Goal: Task Accomplishment & Management: Use online tool/utility

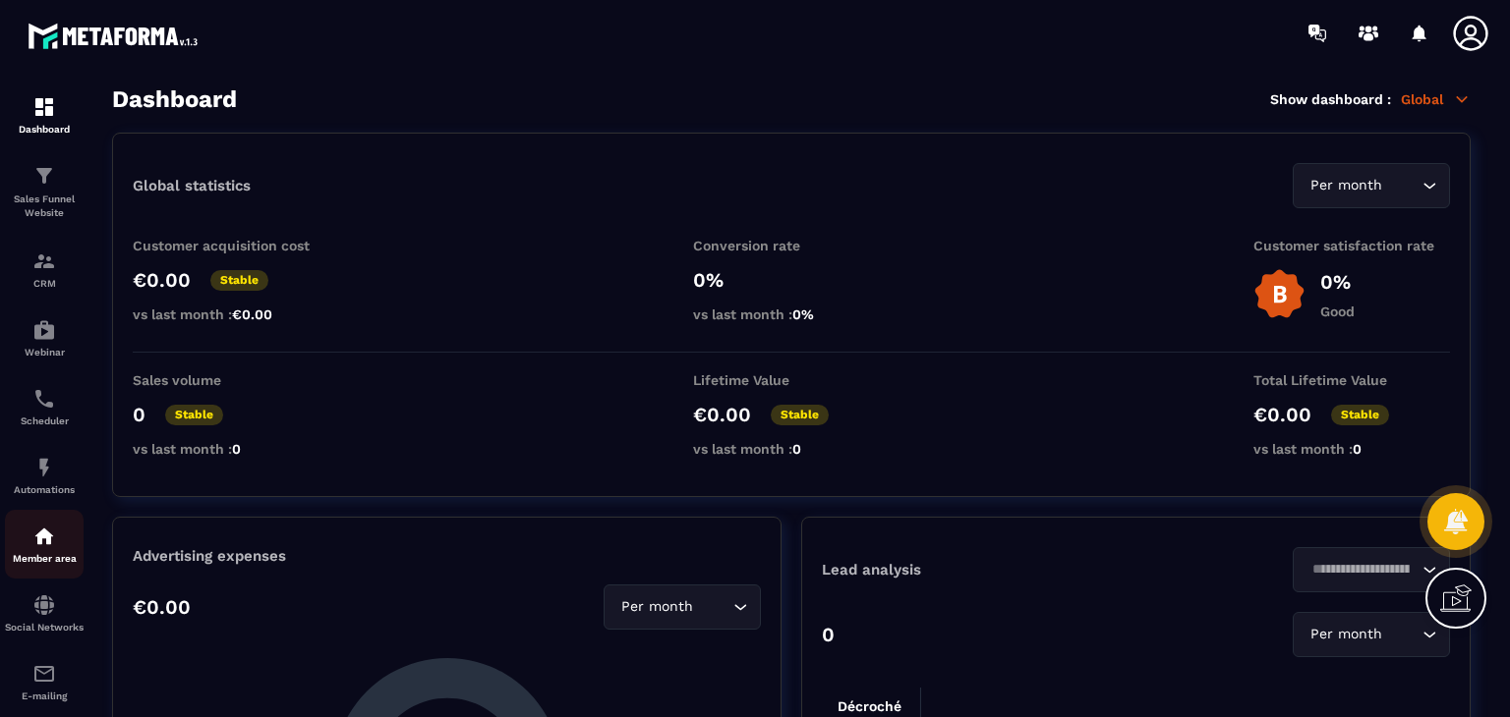
click at [43, 518] on link "Member area" at bounding box center [44, 544] width 79 height 69
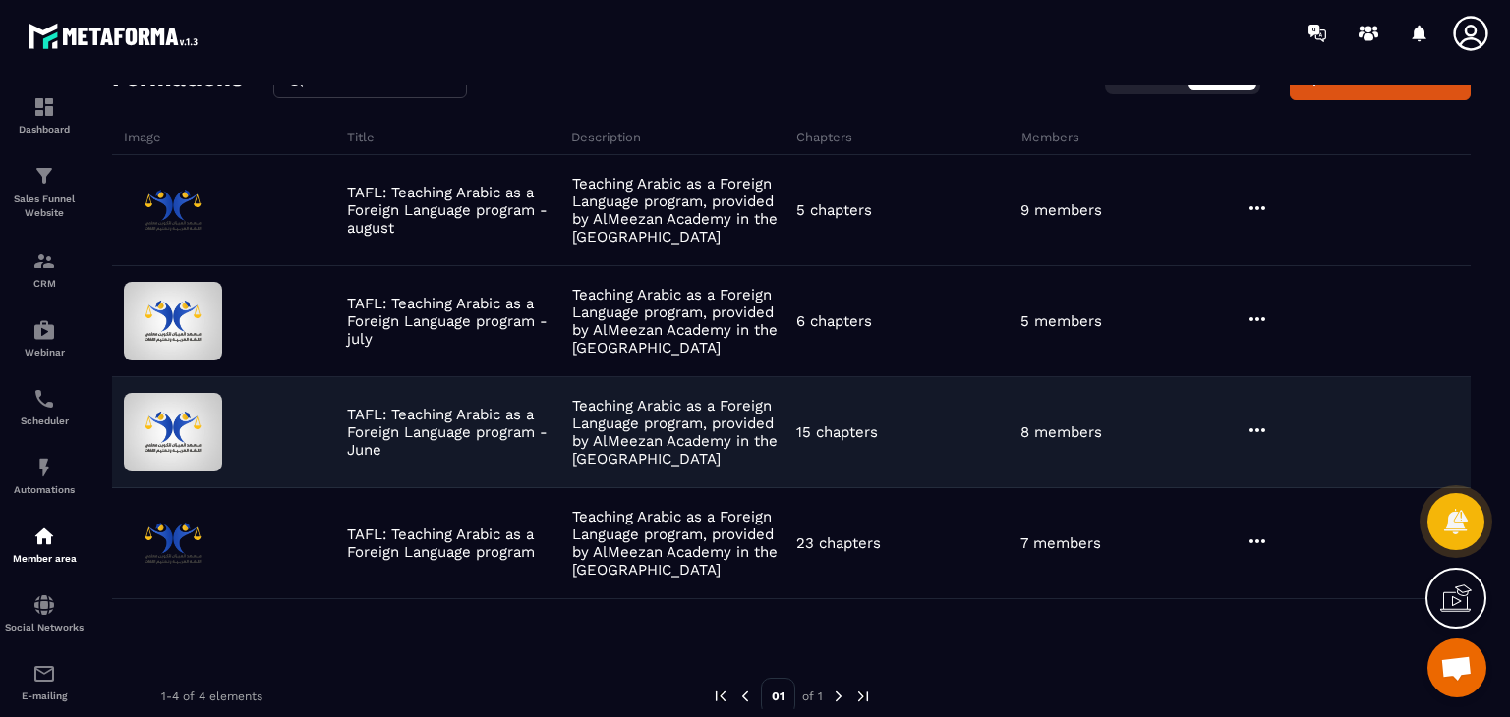
scroll to position [128, 0]
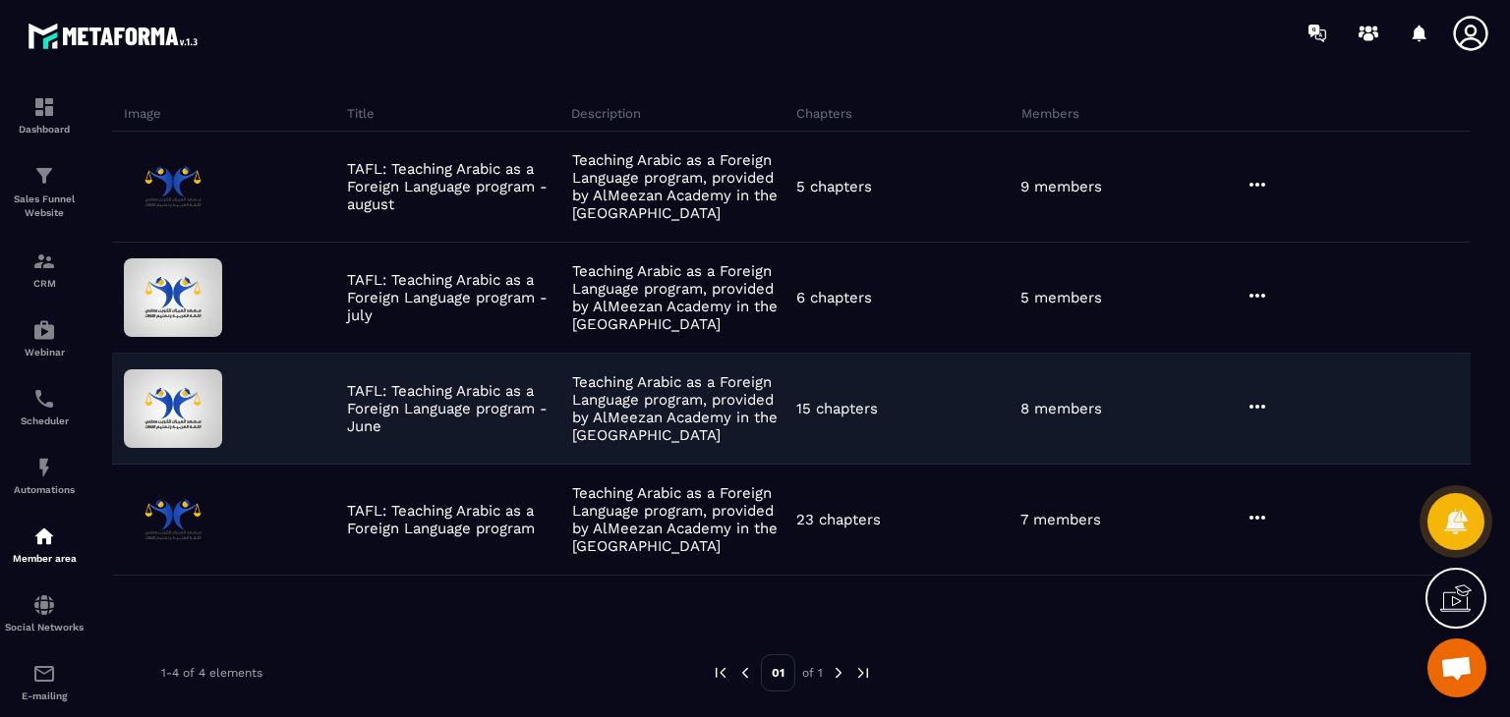
click at [1257, 402] on icon at bounding box center [1257, 407] width 24 height 24
click at [1277, 438] on icon "button" at bounding box center [1269, 447] width 18 height 18
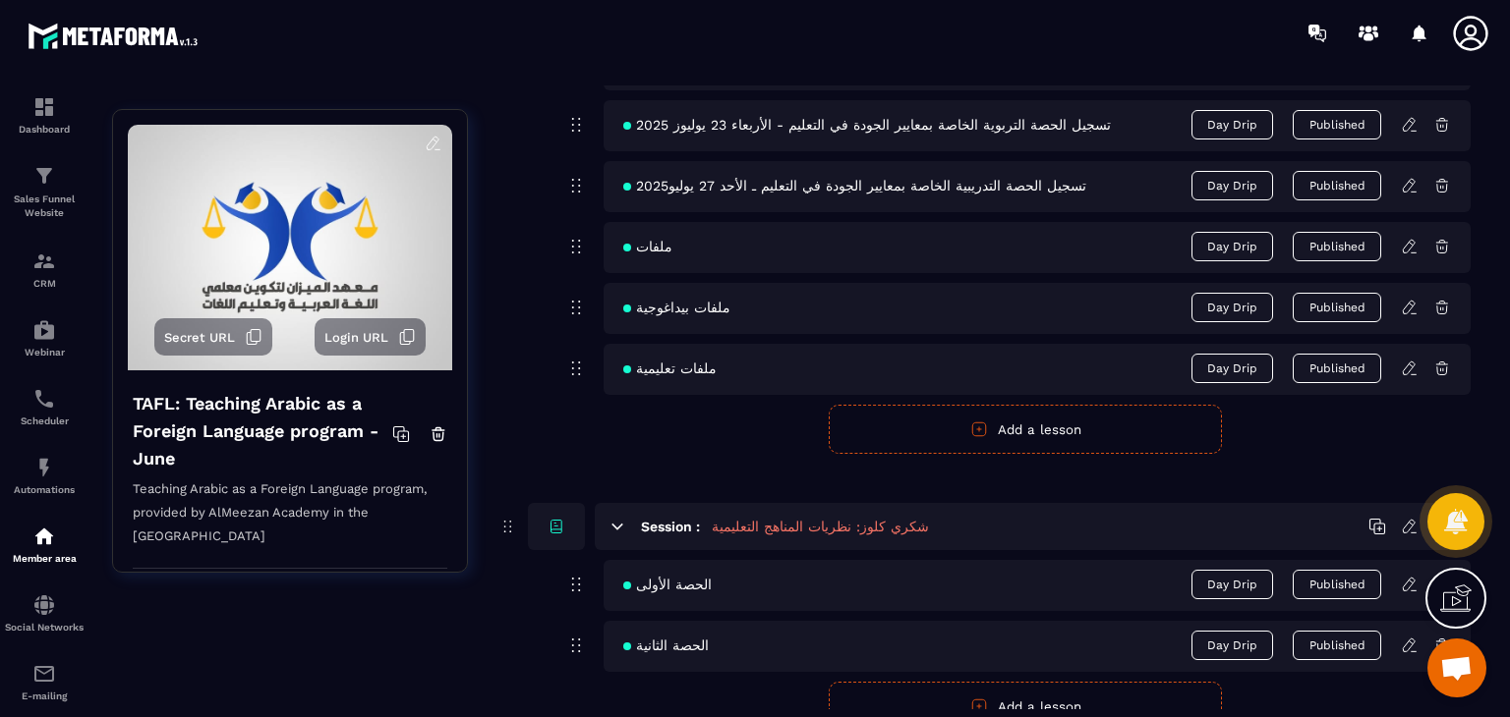
scroll to position [1278, 0]
click at [1411, 250] on icon at bounding box center [1410, 249] width 18 height 18
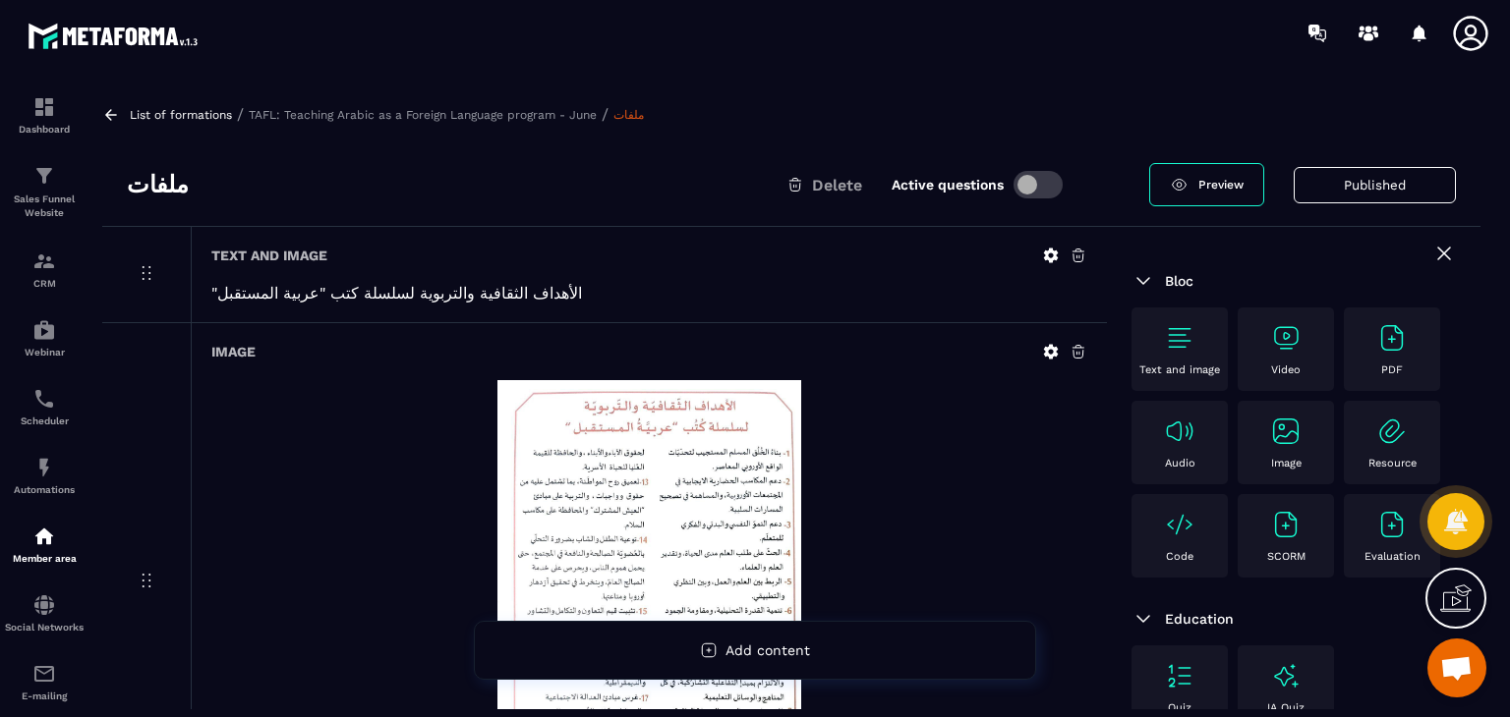
click at [110, 111] on icon at bounding box center [111, 114] width 12 height 11
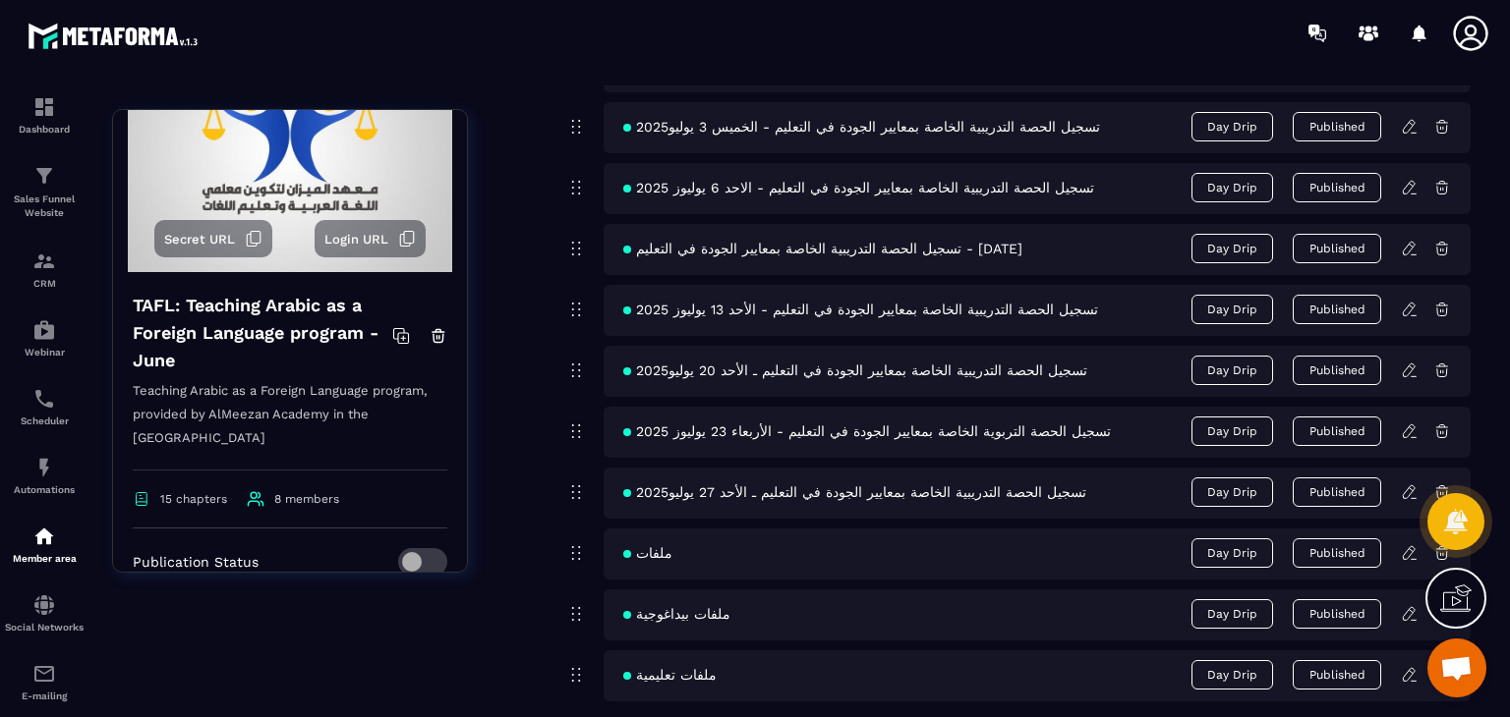
scroll to position [983, 0]
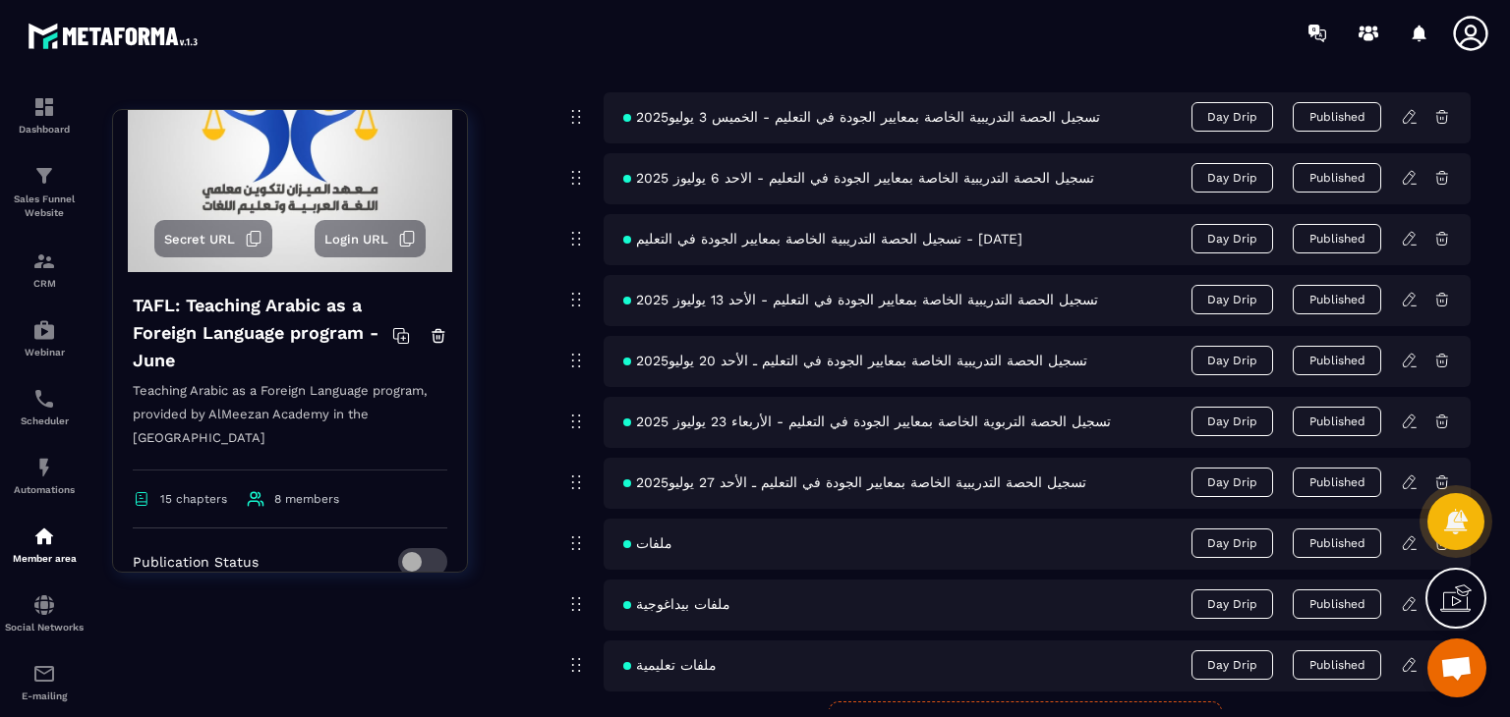
click at [1409, 544] on icon at bounding box center [1409, 543] width 12 height 13
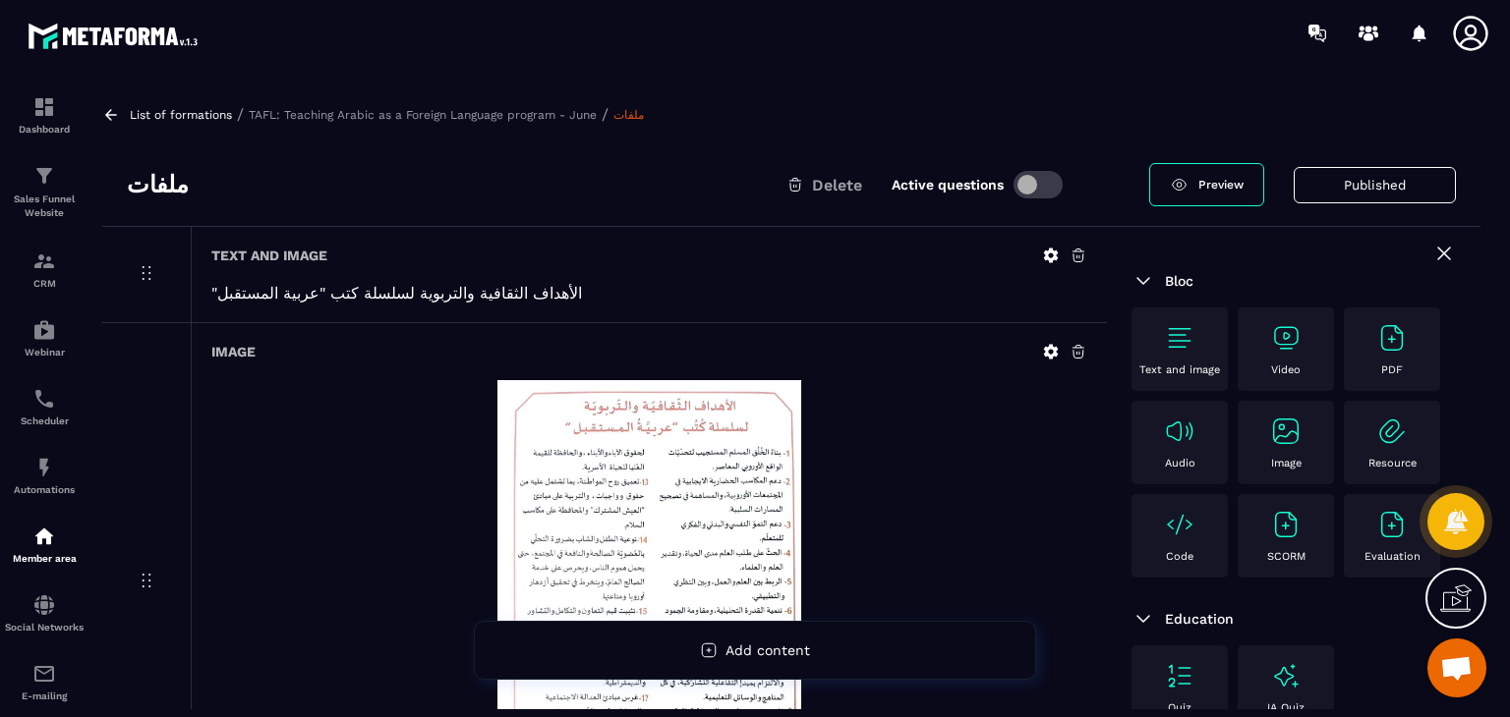
click at [103, 114] on icon at bounding box center [111, 115] width 18 height 18
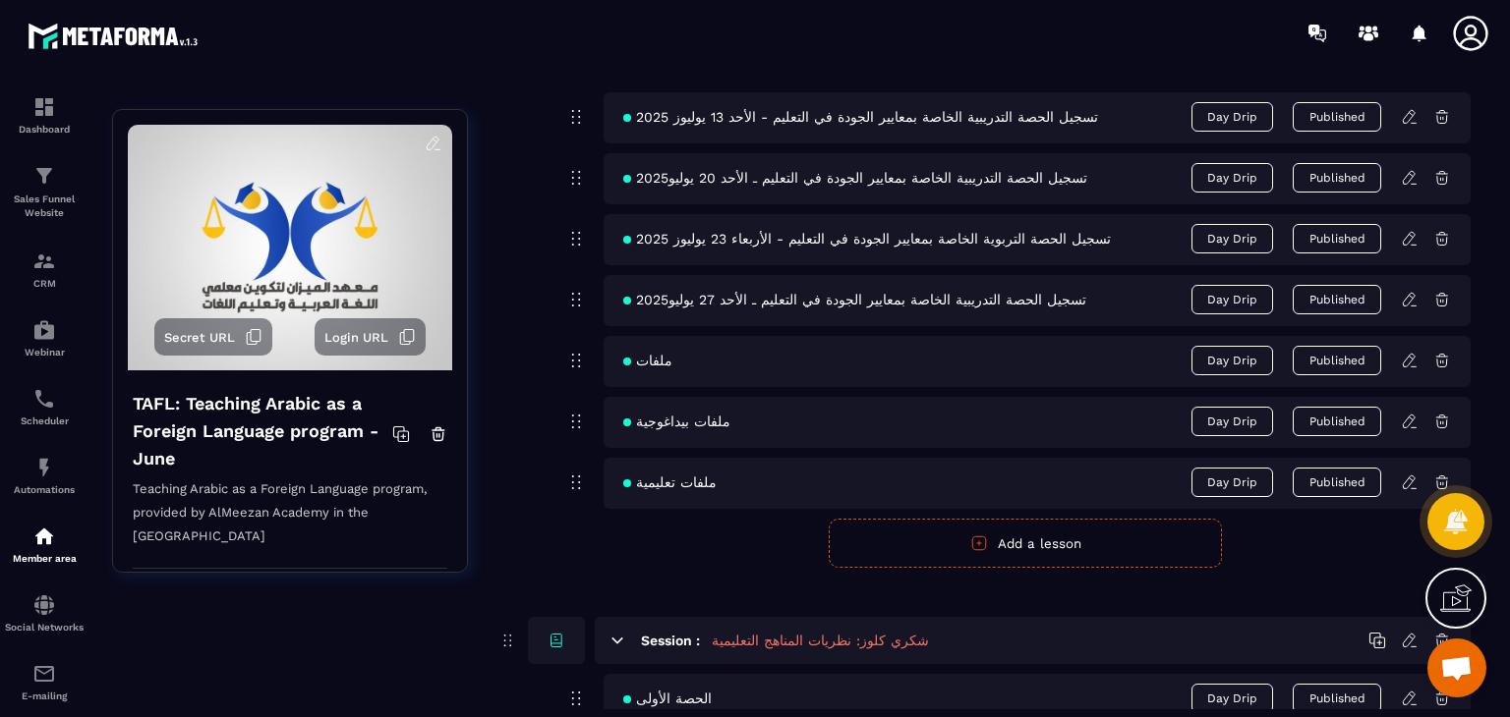
scroll to position [1081, 0]
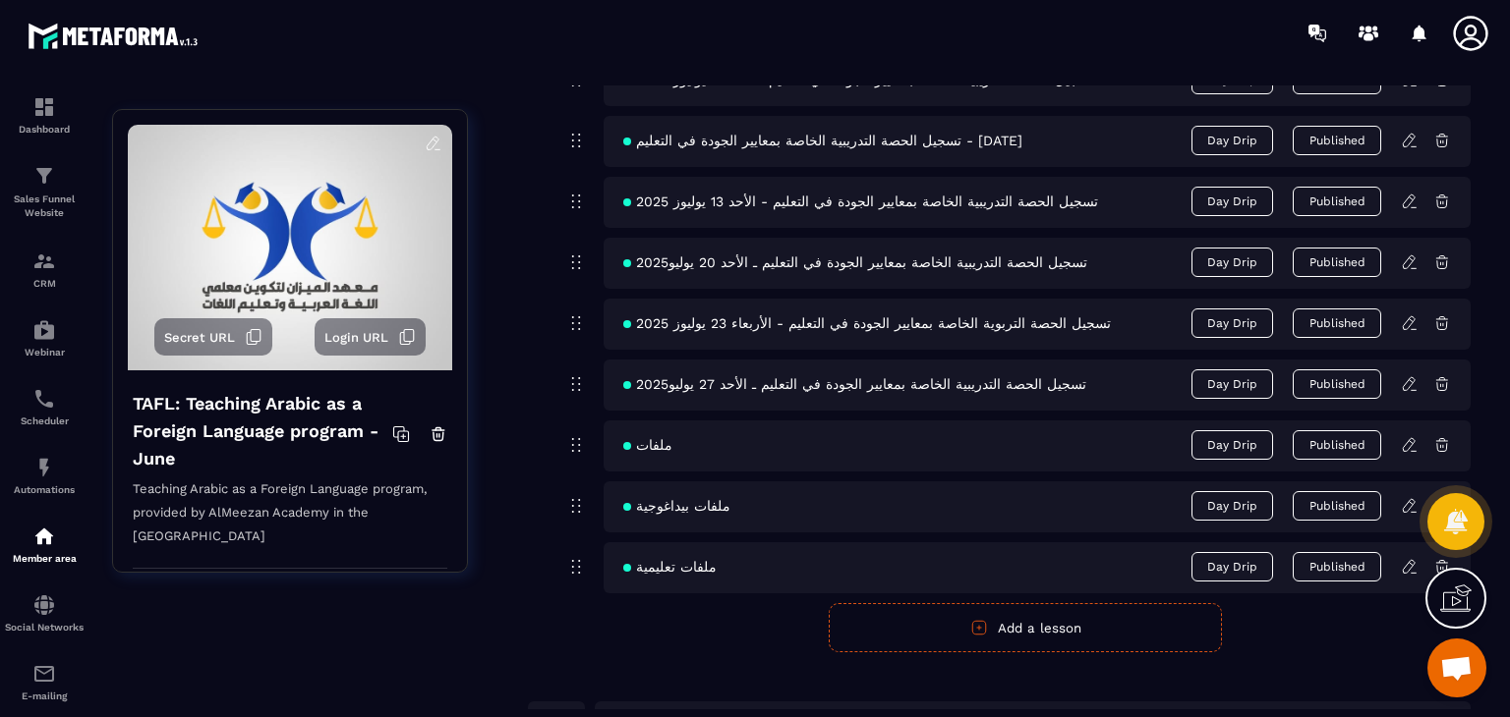
click at [1406, 441] on icon at bounding box center [1409, 444] width 12 height 13
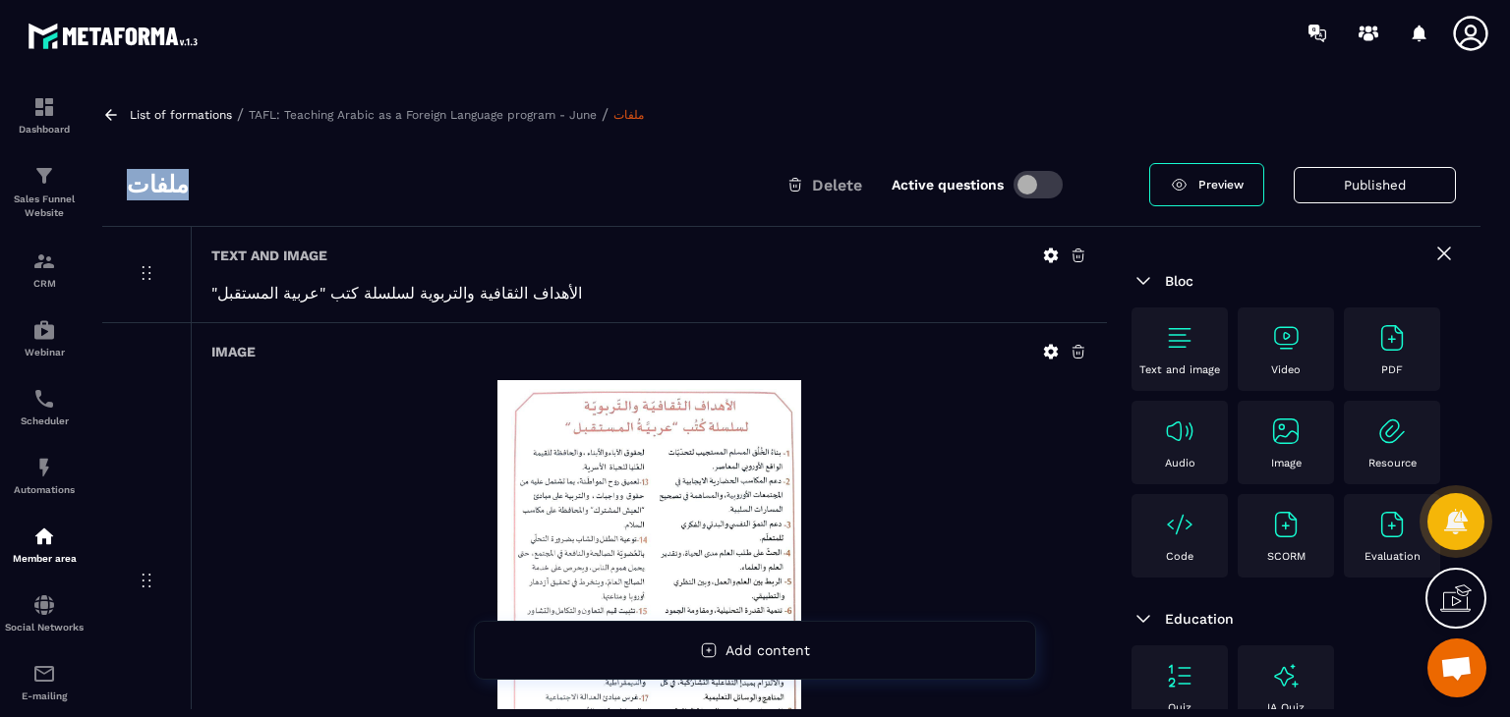
drag, startPoint x: 185, startPoint y: 188, endPoint x: 123, endPoint y: 186, distance: 62.0
click at [123, 186] on div "ملفات Delete Active questions Preview Published" at bounding box center [791, 185] width 1378 height 84
copy h3 "ملفات"
click at [390, 286] on p ""الأهداف الثقافية والتربوية لسلسلة كتب "عربية المستقبل" at bounding box center [649, 293] width 876 height 19
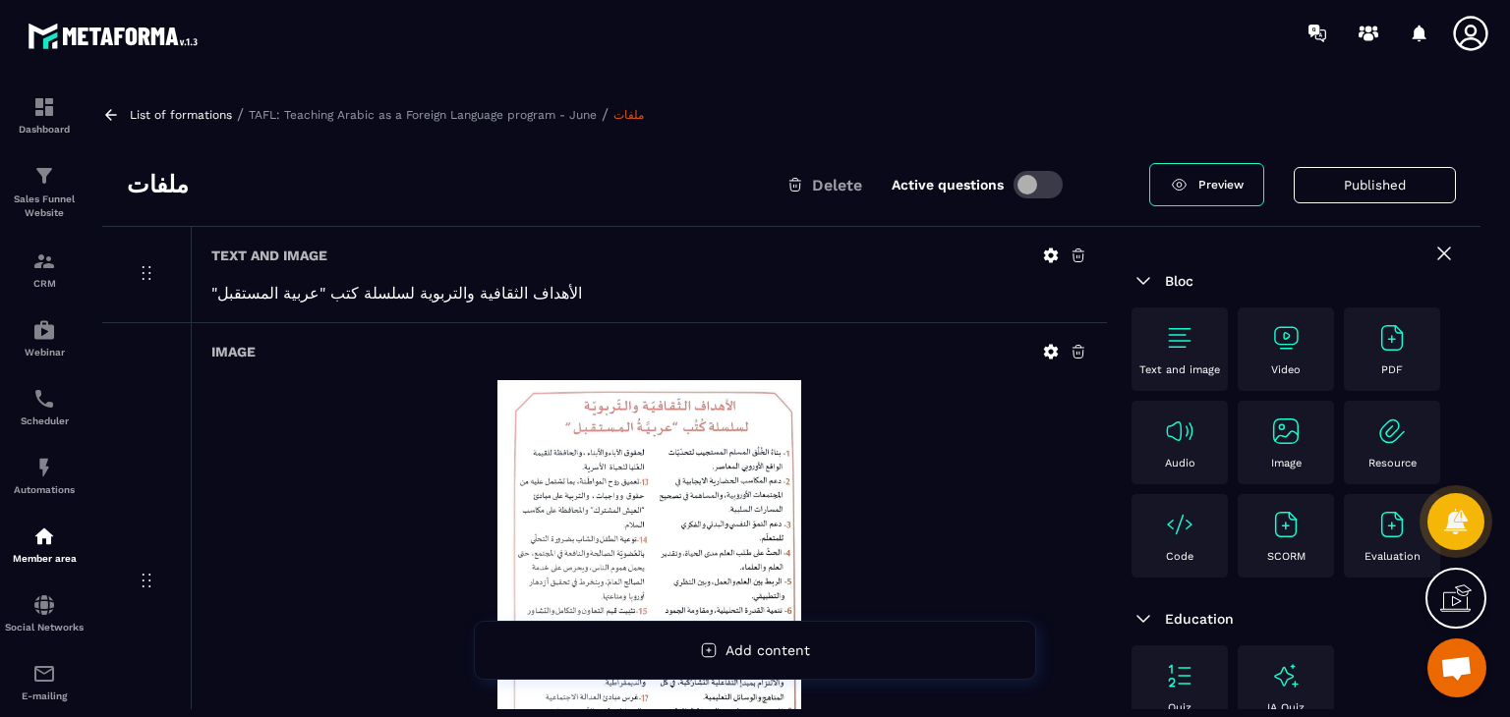
click at [390, 286] on p ""الأهداف الثقافية والتربوية لسلسلة كتب "عربية المستقبل" at bounding box center [649, 293] width 876 height 19
click at [388, 296] on p ""الأهداف الثقافية والتربوية لسلسلة كتب "عربية المستقبل" at bounding box center [649, 293] width 876 height 19
click at [322, 294] on p ""الأهداف الثقافية والتربوية لسلسلة كتب "عربية المستقبل" at bounding box center [649, 293] width 876 height 19
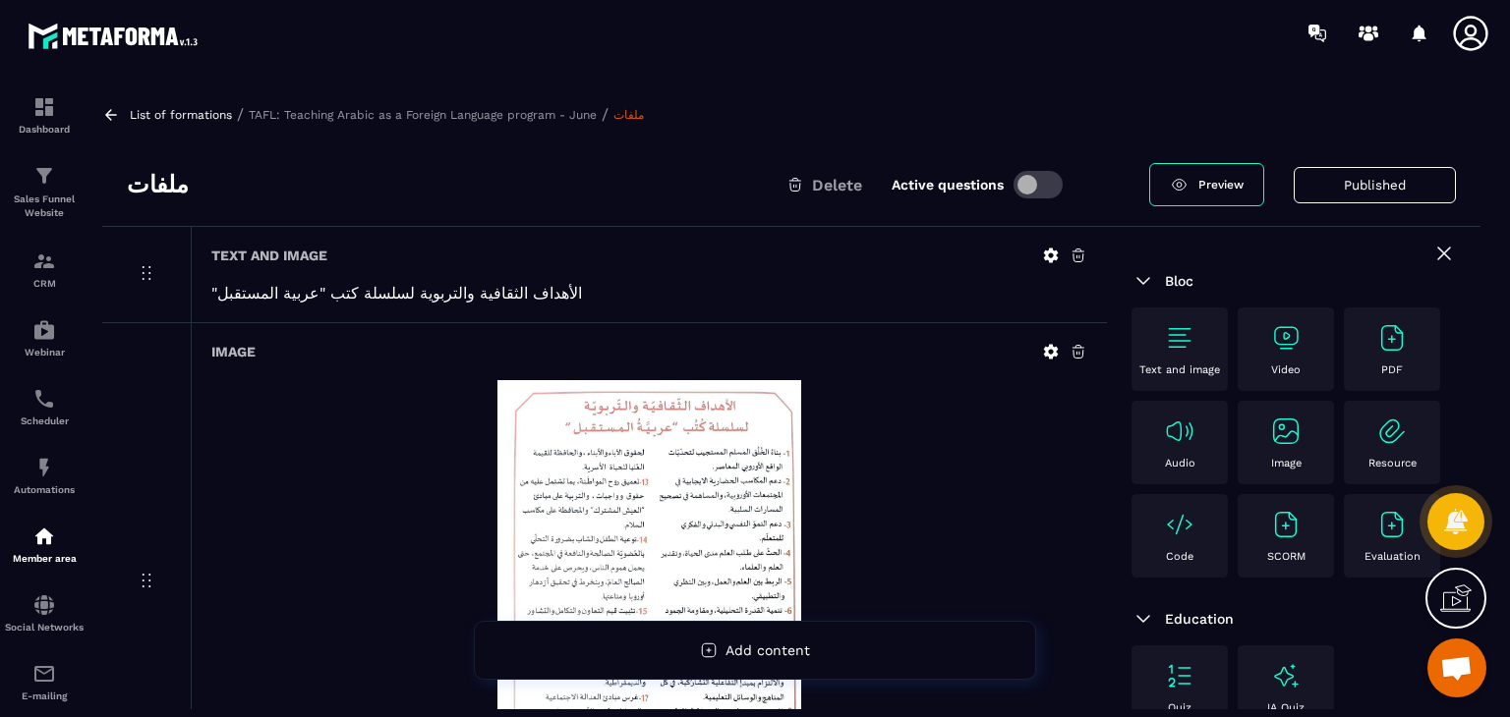
click at [322, 294] on p ""الأهداف الثقافية والتربوية لسلسلة كتب "عربية المستقبل" at bounding box center [649, 293] width 876 height 19
click at [360, 288] on p ""الأهداف الثقافية والتربوية لسلسلة كتب "عربية المستقبل" at bounding box center [649, 293] width 876 height 19
drag, startPoint x: 366, startPoint y: 292, endPoint x: 382, endPoint y: 219, distance: 74.6
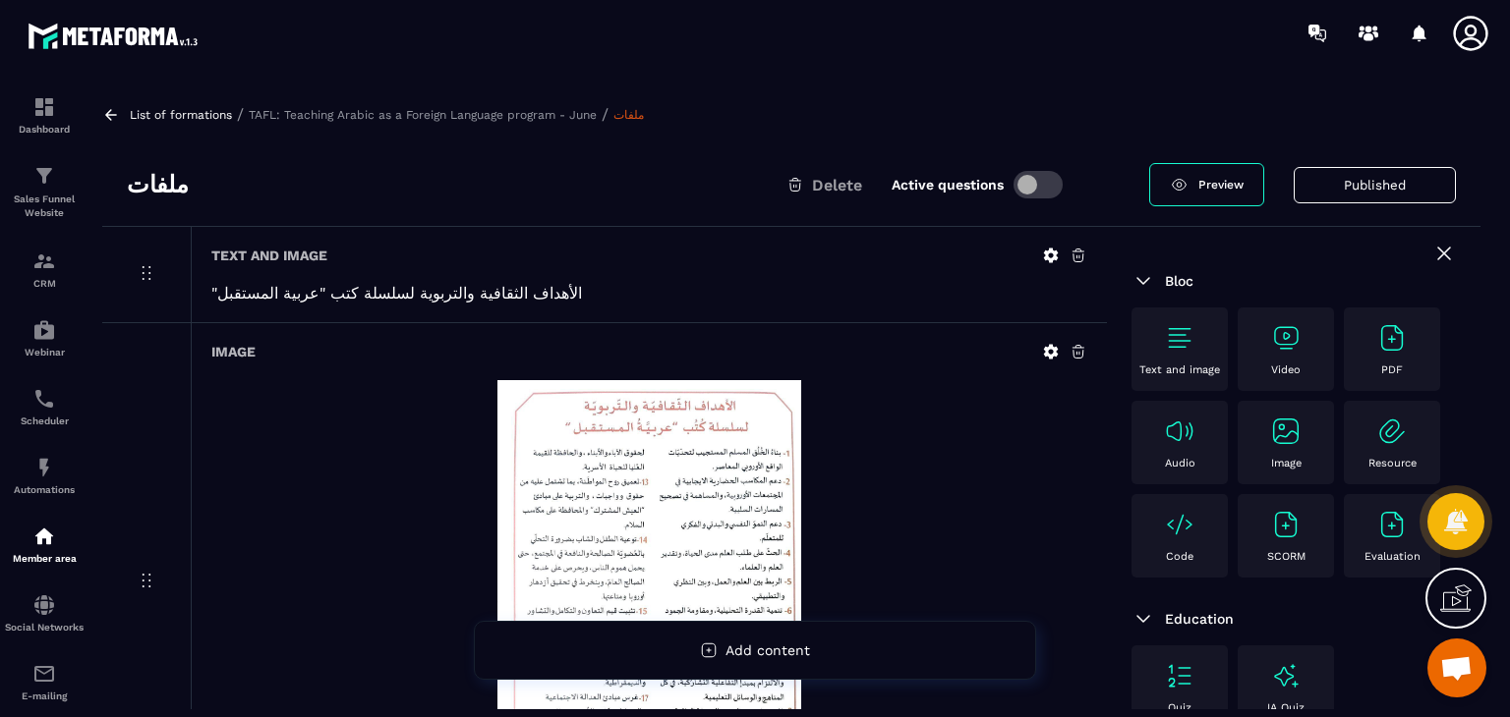
click at [382, 219] on div "ملفات Delete Active questions Preview Published" at bounding box center [791, 185] width 1378 height 84
click at [292, 256] on h6 "Text and image" at bounding box center [269, 256] width 116 height 16
click at [1042, 251] on icon at bounding box center [1051, 256] width 18 height 18
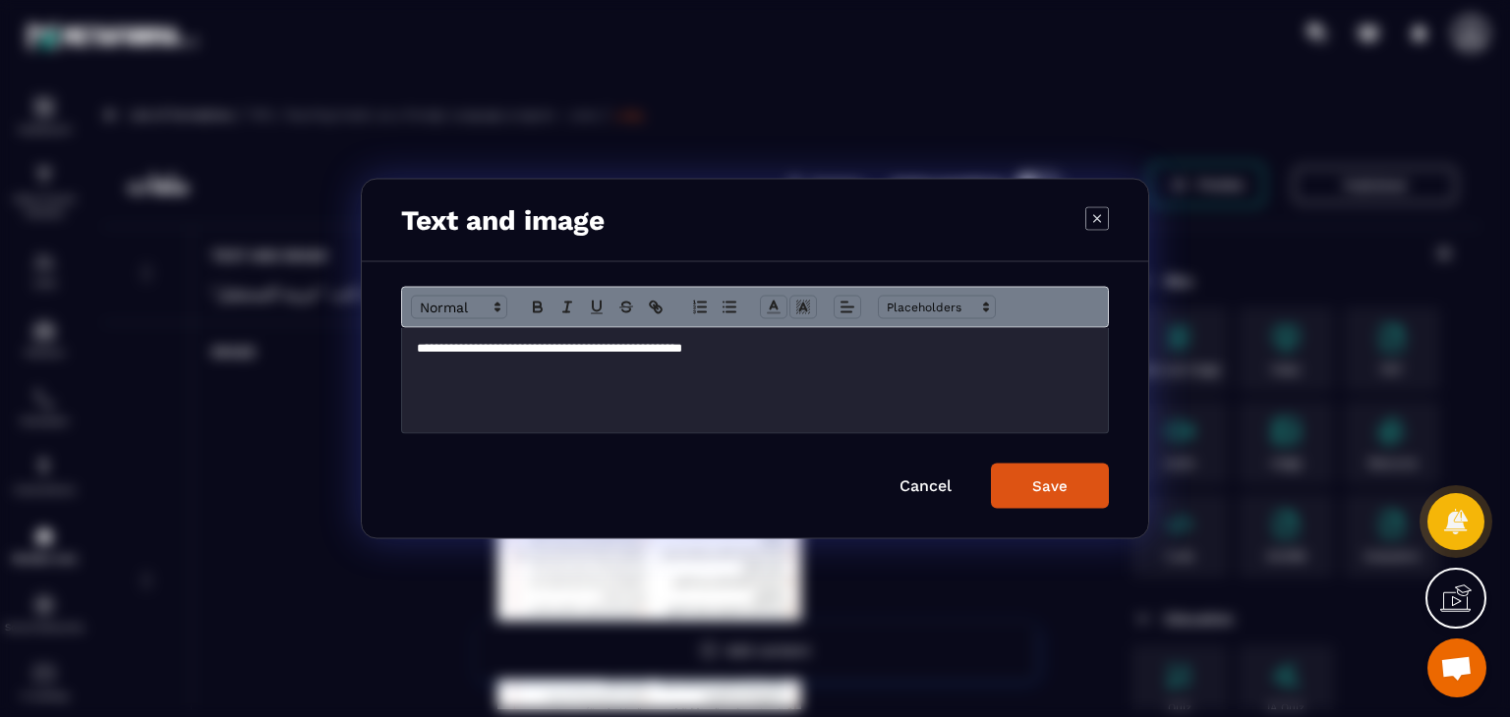
click at [559, 351] on p "**********" at bounding box center [755, 349] width 676 height 18
copy p "**********"
click at [1093, 210] on icon "Modal window" at bounding box center [1097, 218] width 24 height 24
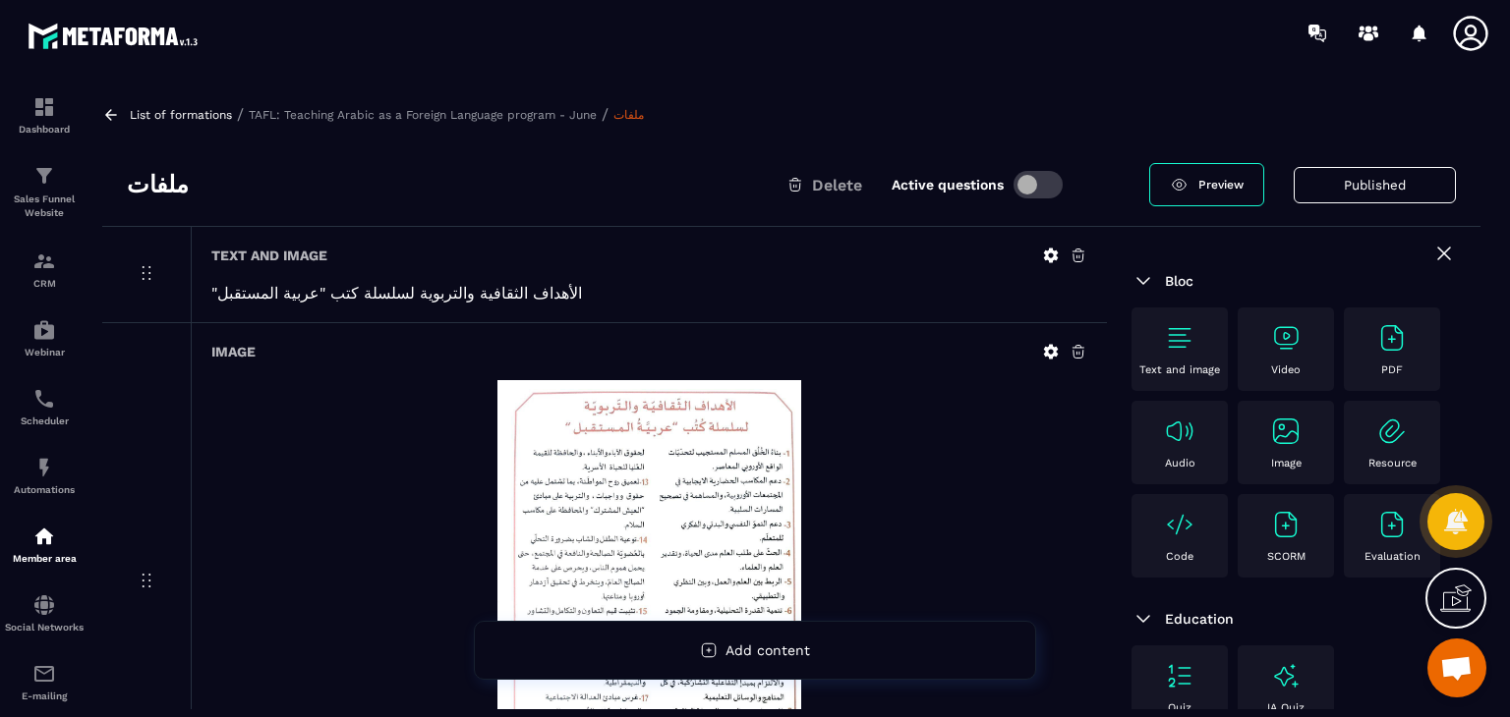
scroll to position [393, 0]
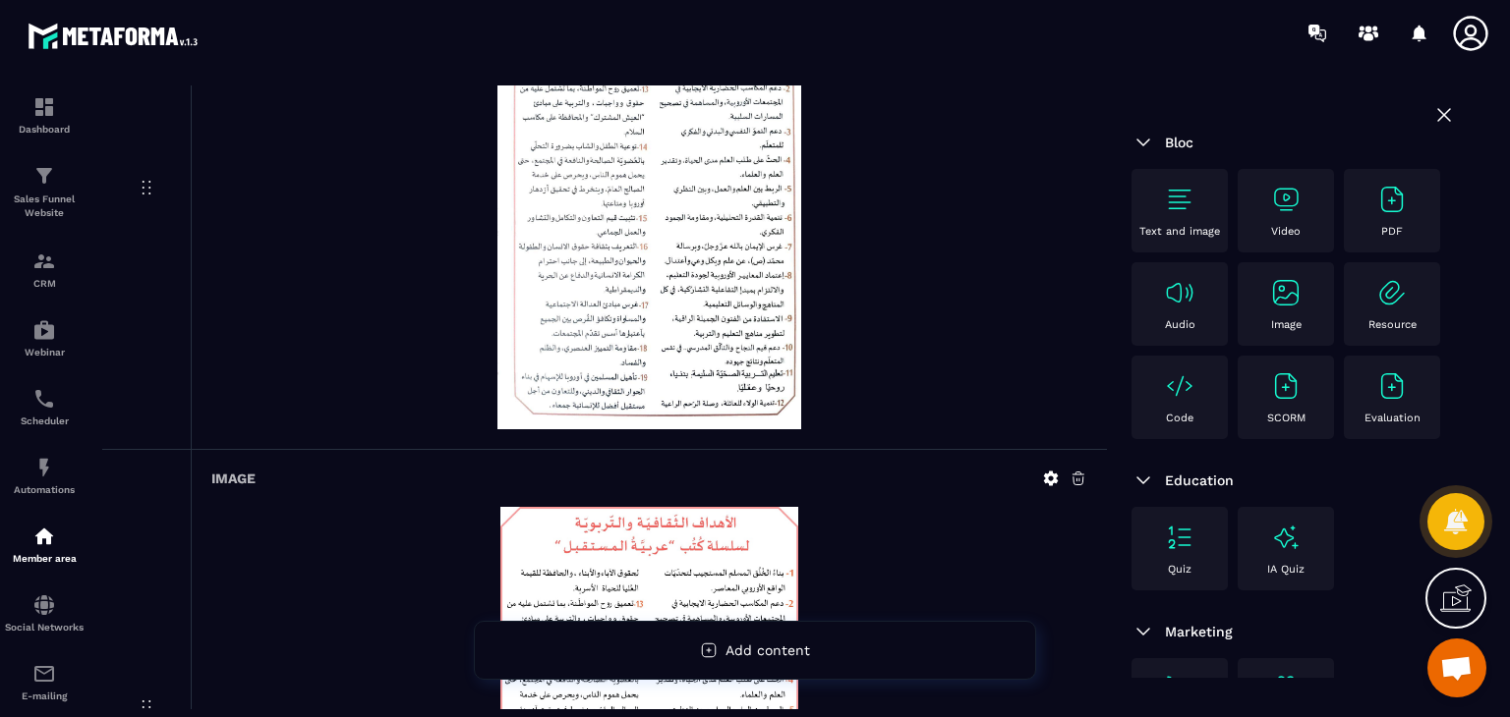
click at [712, 292] on img at bounding box center [649, 208] width 304 height 442
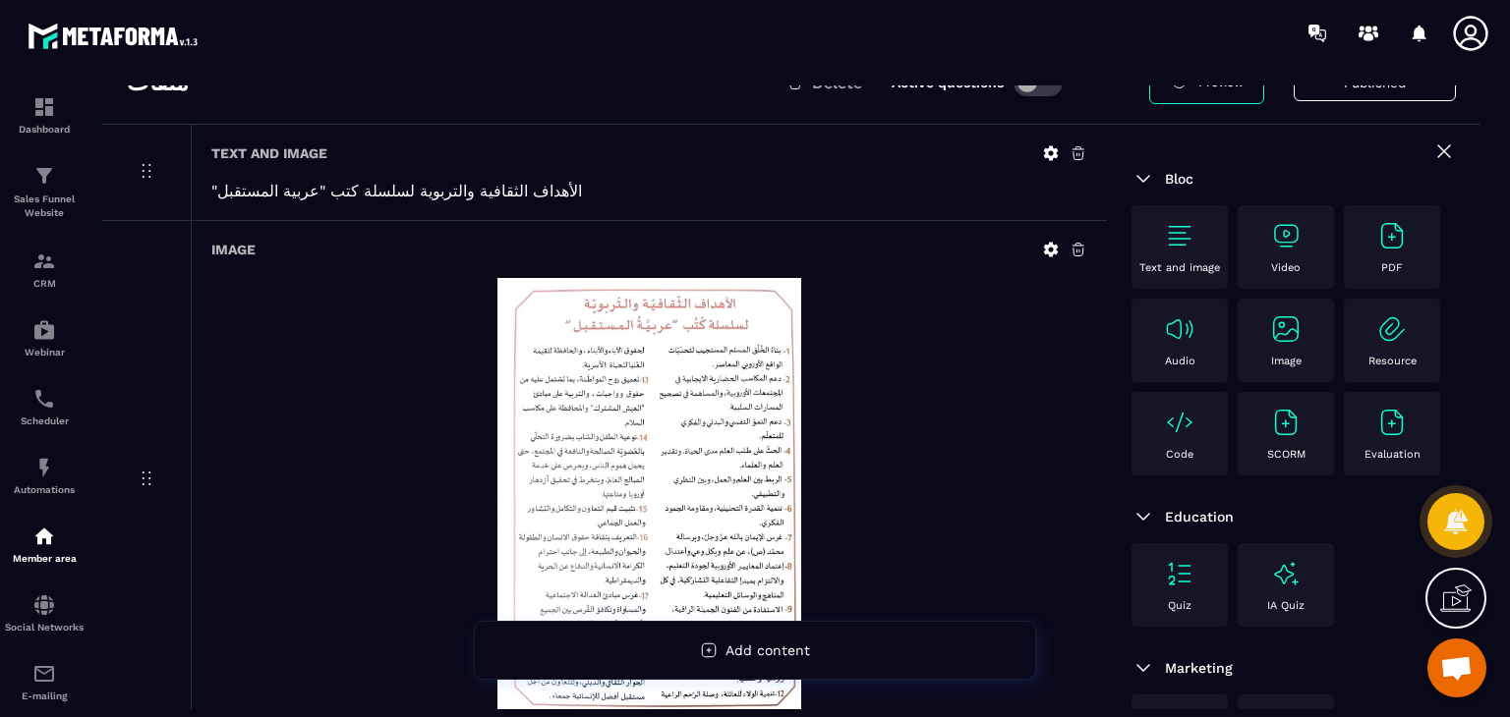
scroll to position [98, 0]
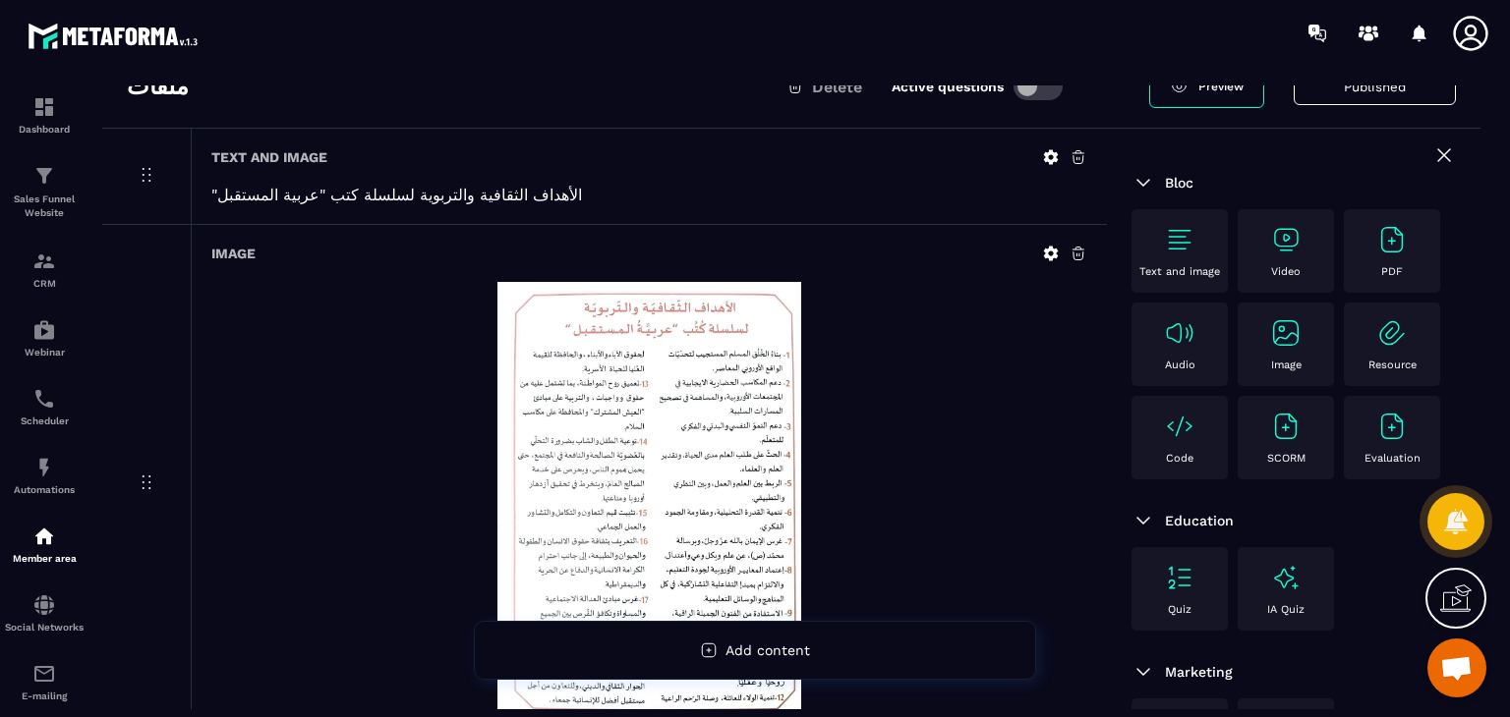
click at [642, 397] on img at bounding box center [649, 503] width 304 height 442
click at [1046, 254] on icon at bounding box center [1051, 254] width 15 height 15
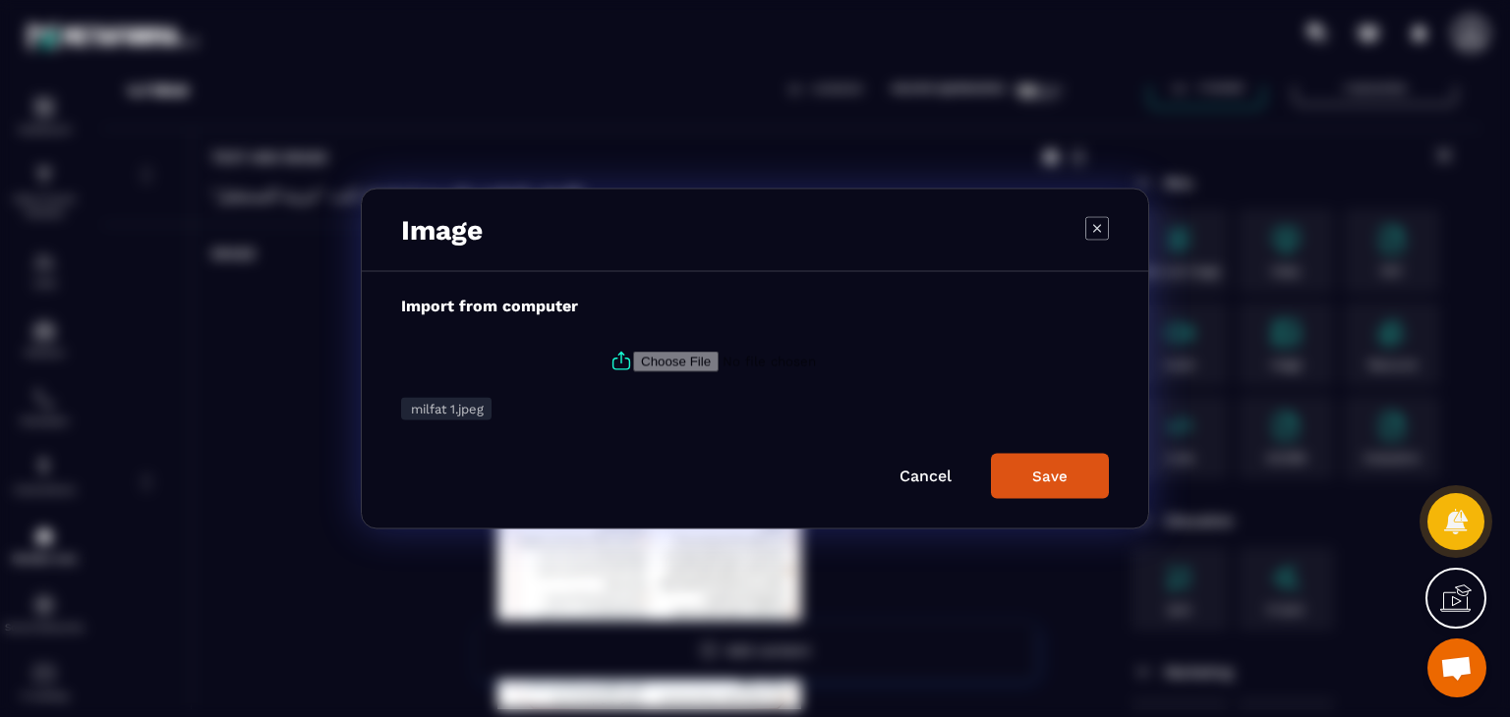
click at [470, 404] on span "milfat 1.jpeg" at bounding box center [447, 409] width 73 height 15
click at [618, 362] on icon "Modal window" at bounding box center [620, 358] width 5 height 11
click at [633, 362] on input "Modal window" at bounding box center [766, 361] width 267 height 21
click at [939, 464] on div "Cancel Save" at bounding box center [755, 476] width 708 height 45
drag, startPoint x: 938, startPoint y: 469, endPoint x: 911, endPoint y: 473, distance: 26.8
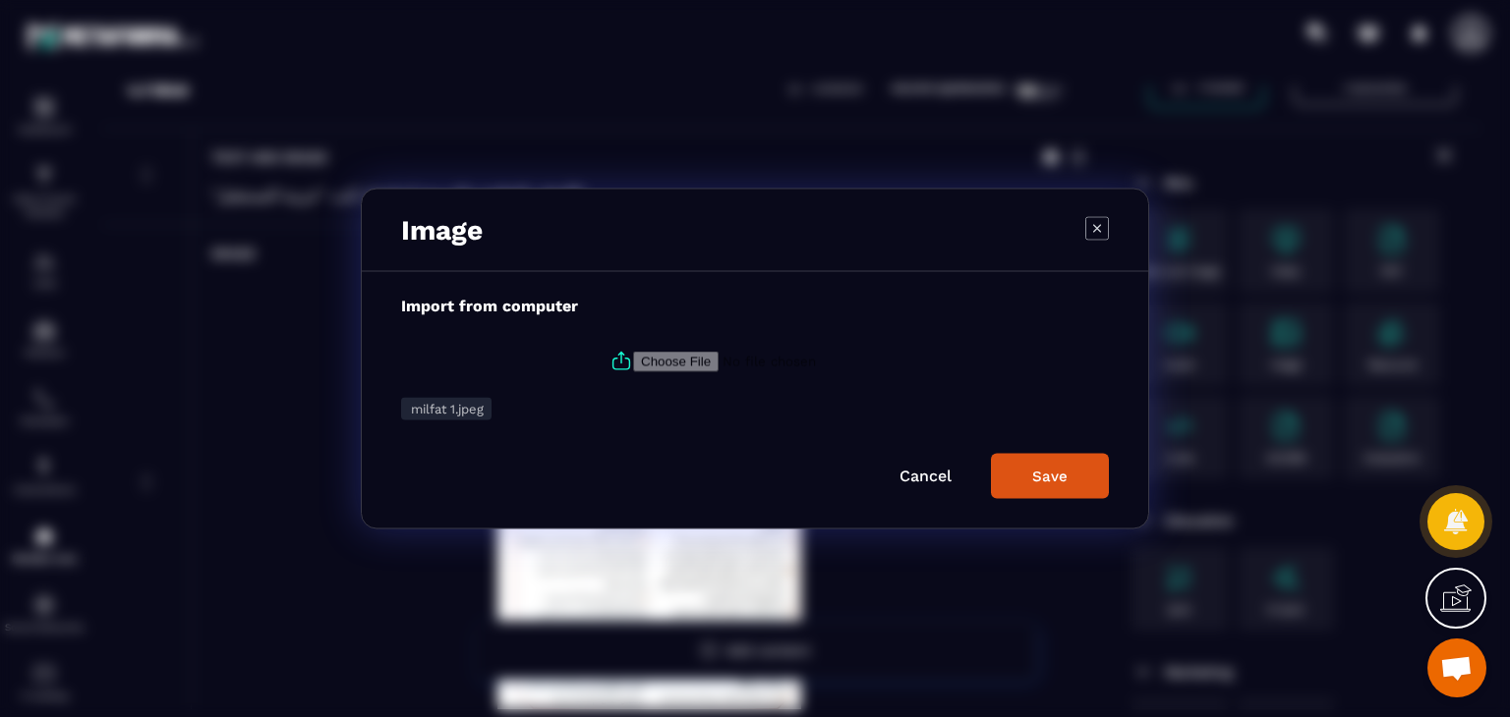
click at [938, 469] on link "Cancel" at bounding box center [925, 476] width 52 height 19
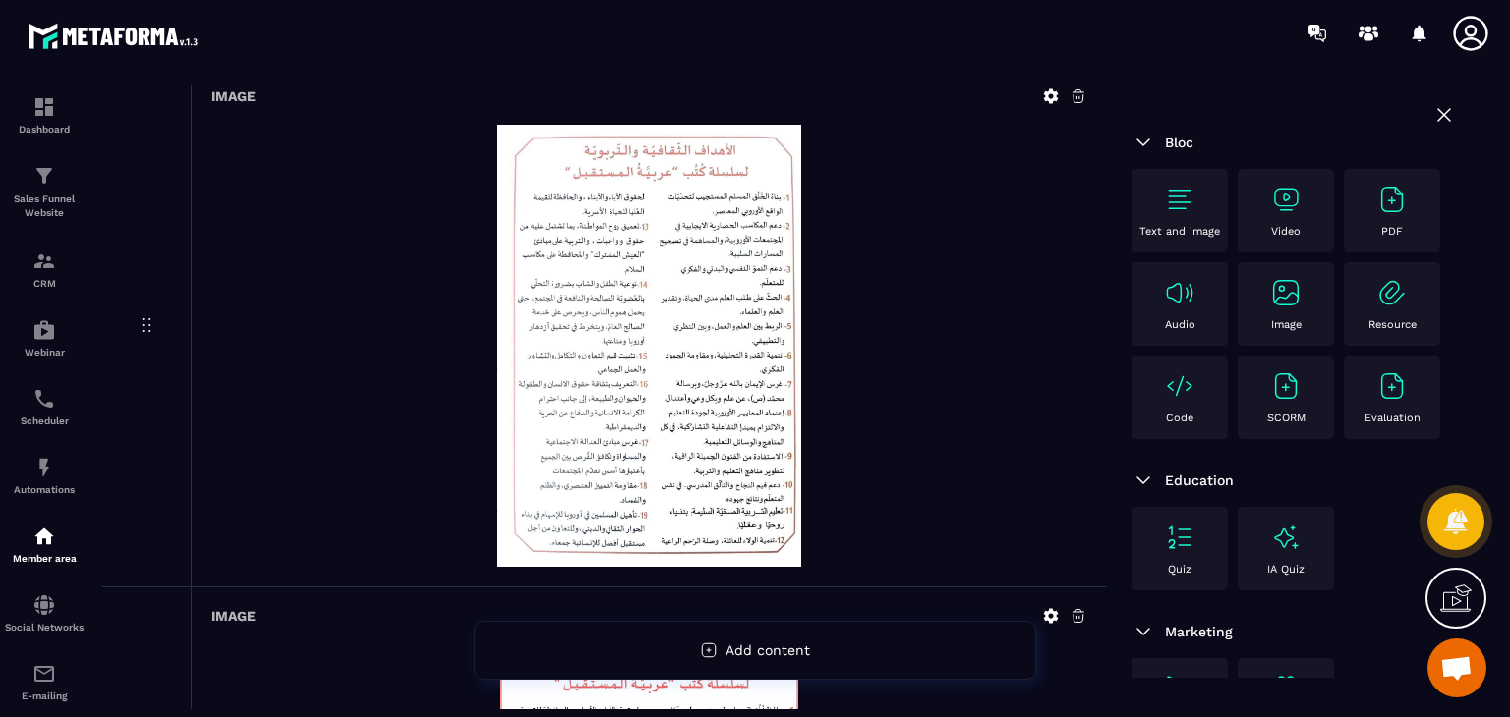
scroll to position [295, 0]
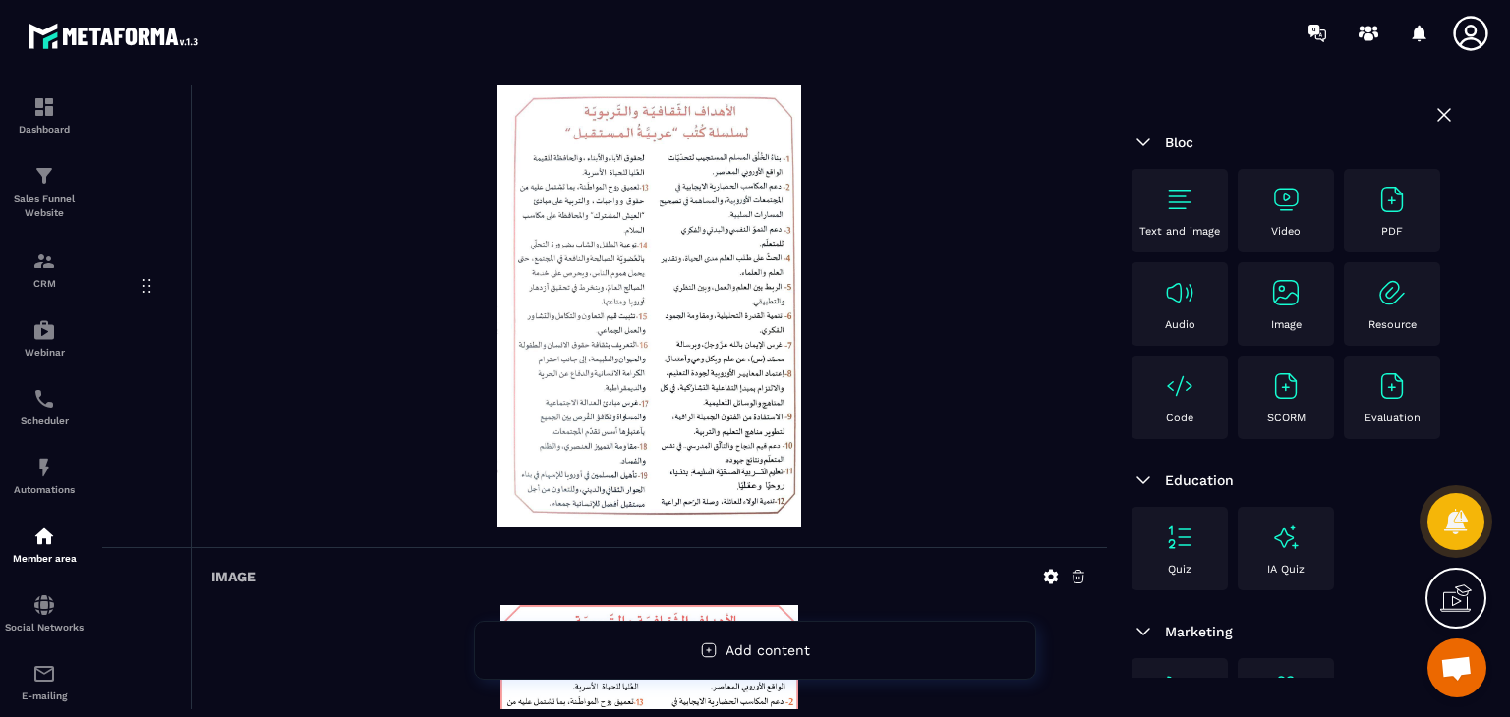
click at [662, 315] on img at bounding box center [649, 307] width 304 height 442
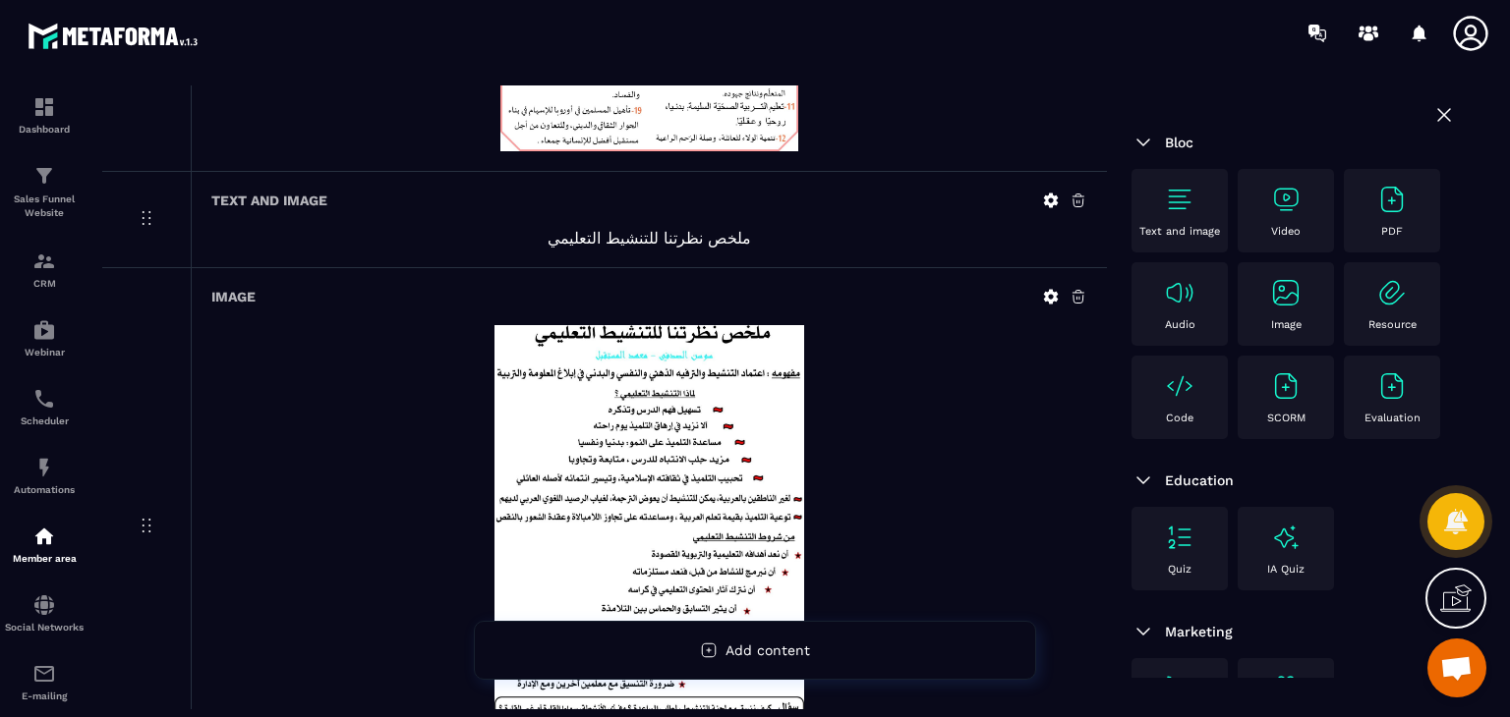
scroll to position [1172, 0]
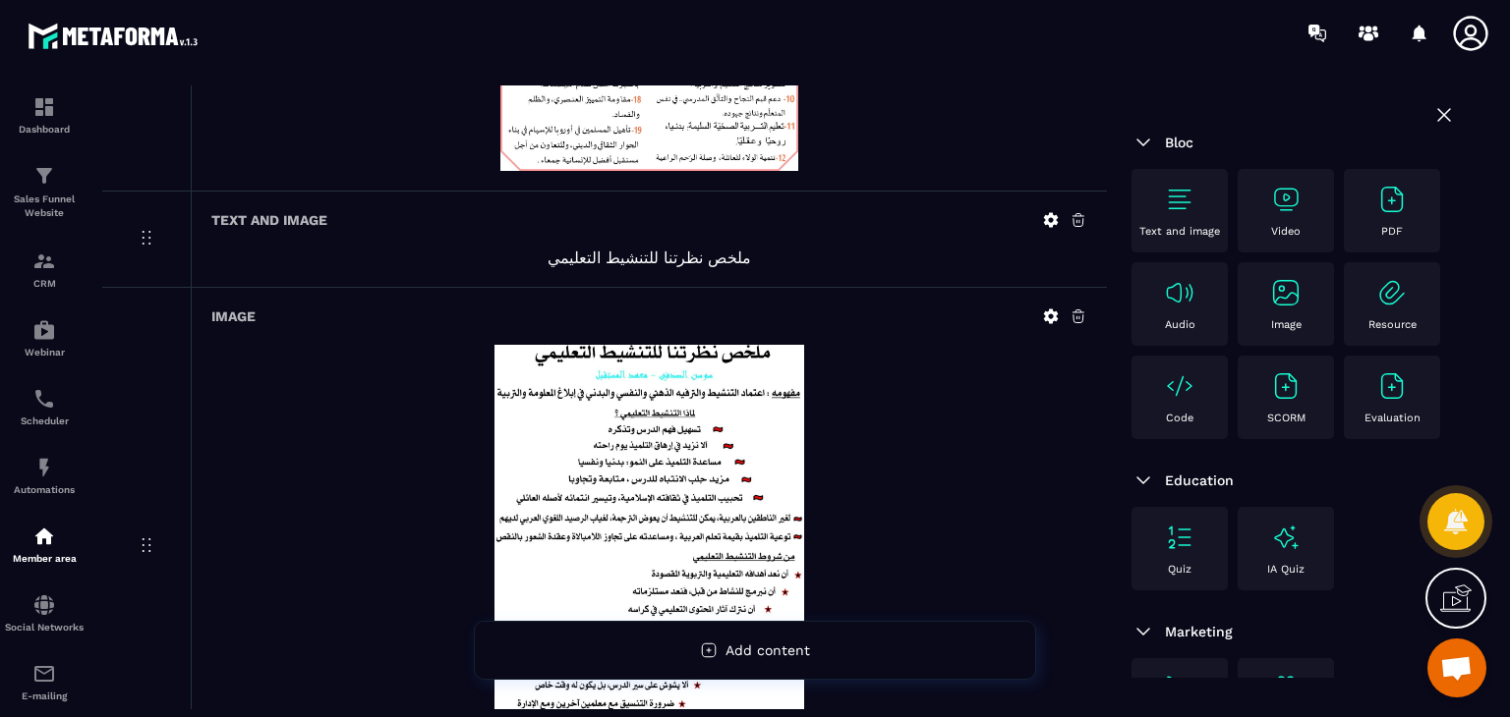
click at [1044, 213] on icon at bounding box center [1051, 220] width 18 height 18
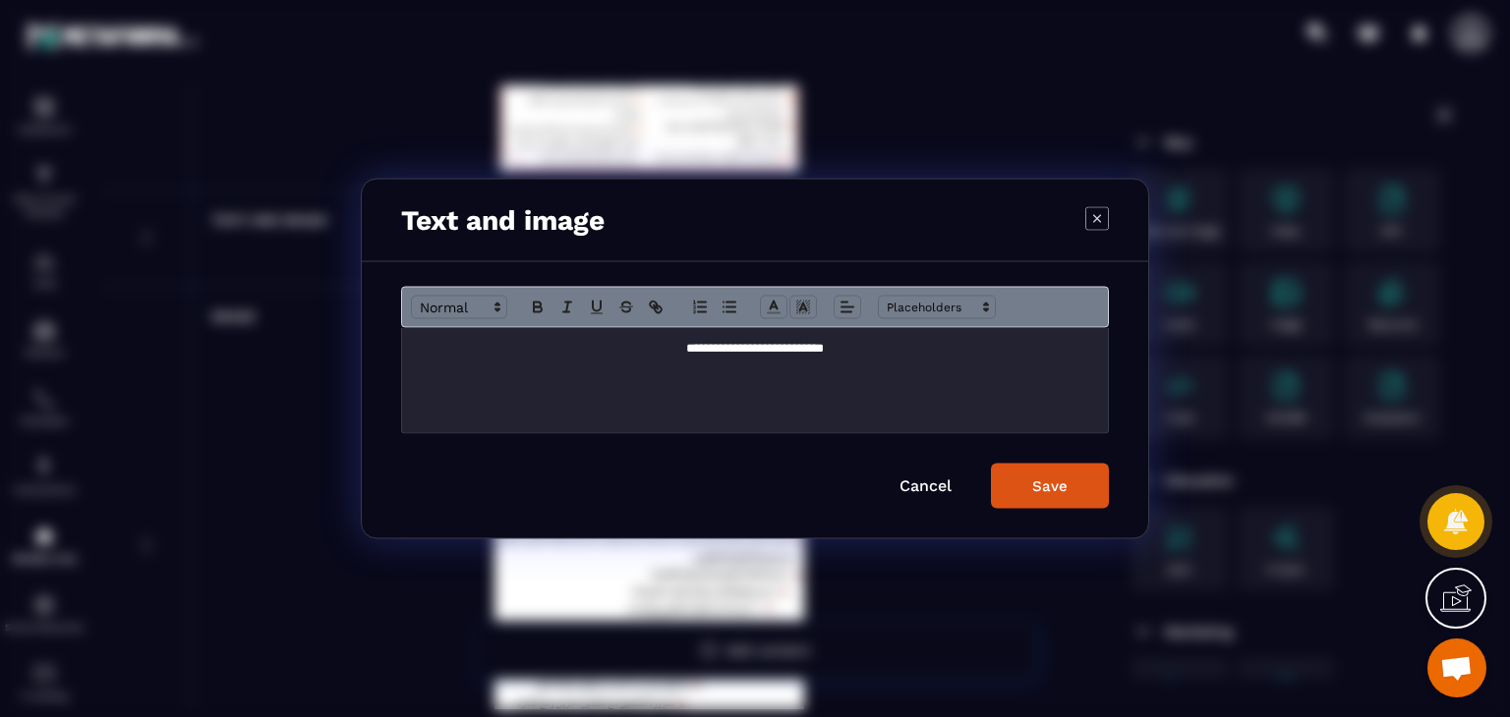
click at [714, 356] on p "**********" at bounding box center [755, 349] width 676 height 18
copy p "**********"
click at [1100, 206] on icon "Modal window" at bounding box center [1097, 218] width 24 height 24
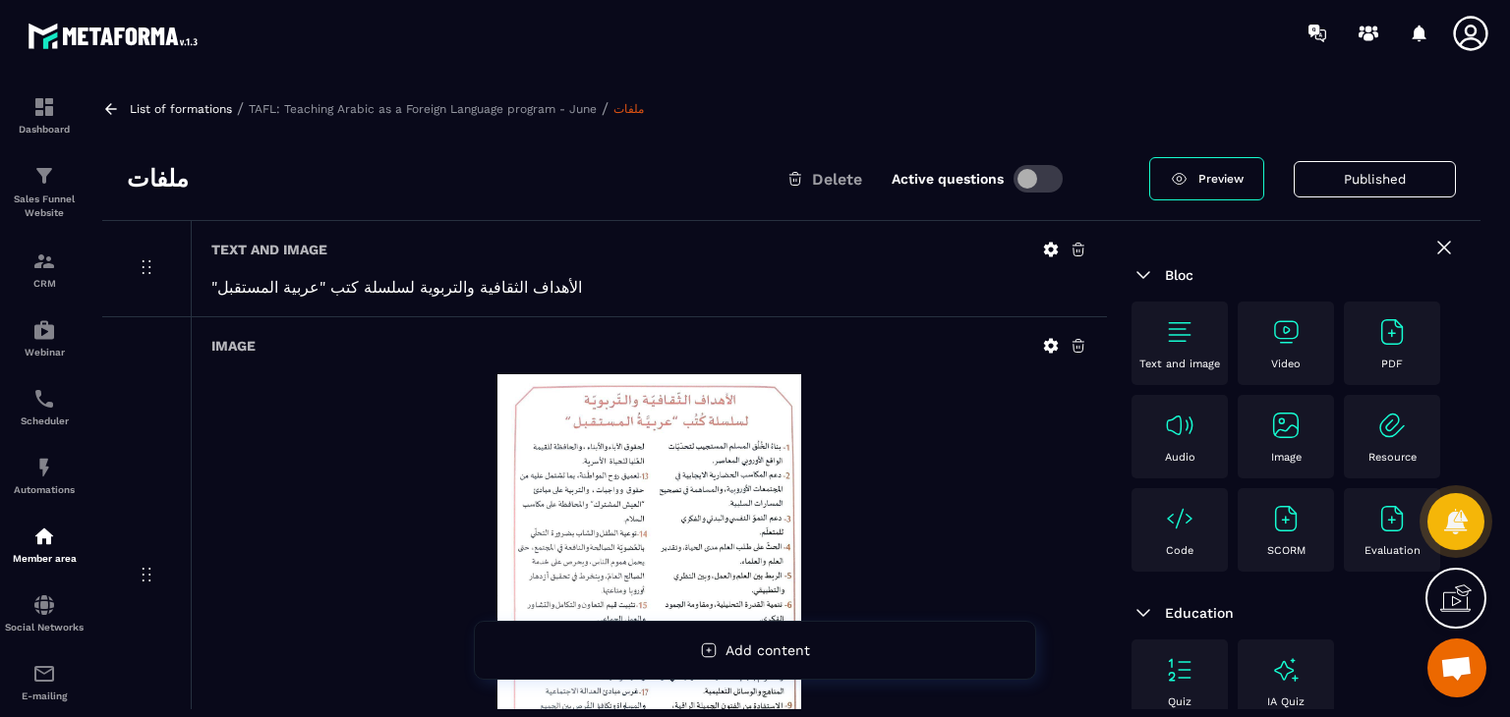
scroll to position [0, 0]
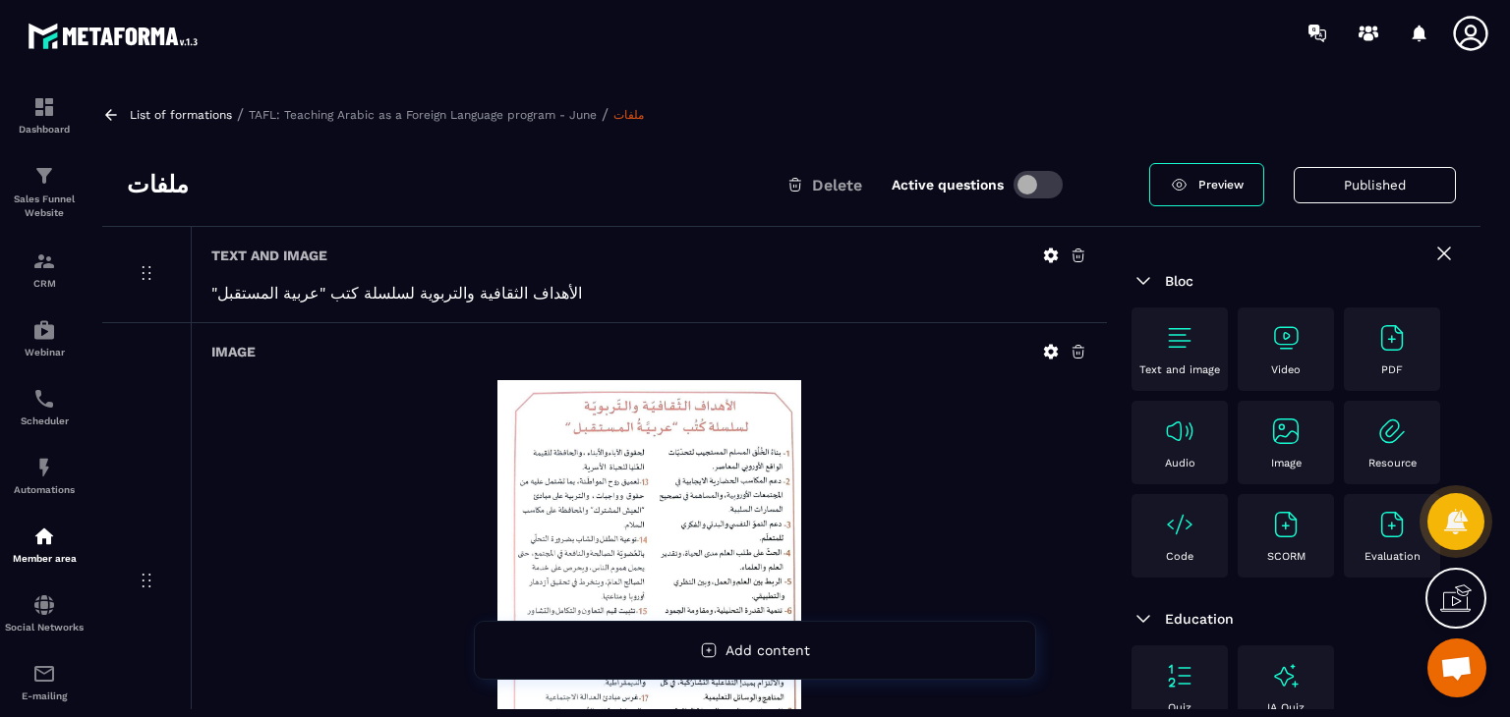
click at [111, 114] on icon at bounding box center [111, 114] width 12 height 11
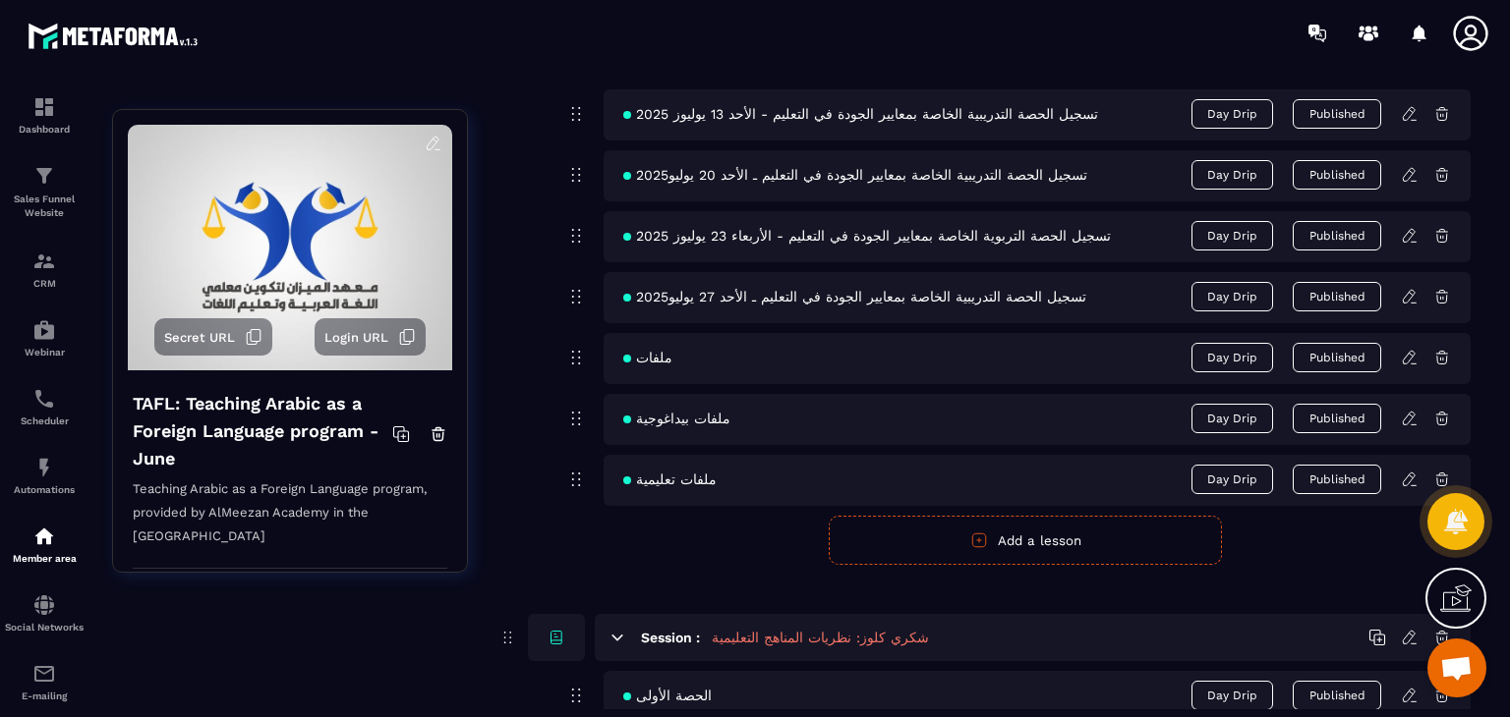
scroll to position [1179, 0]
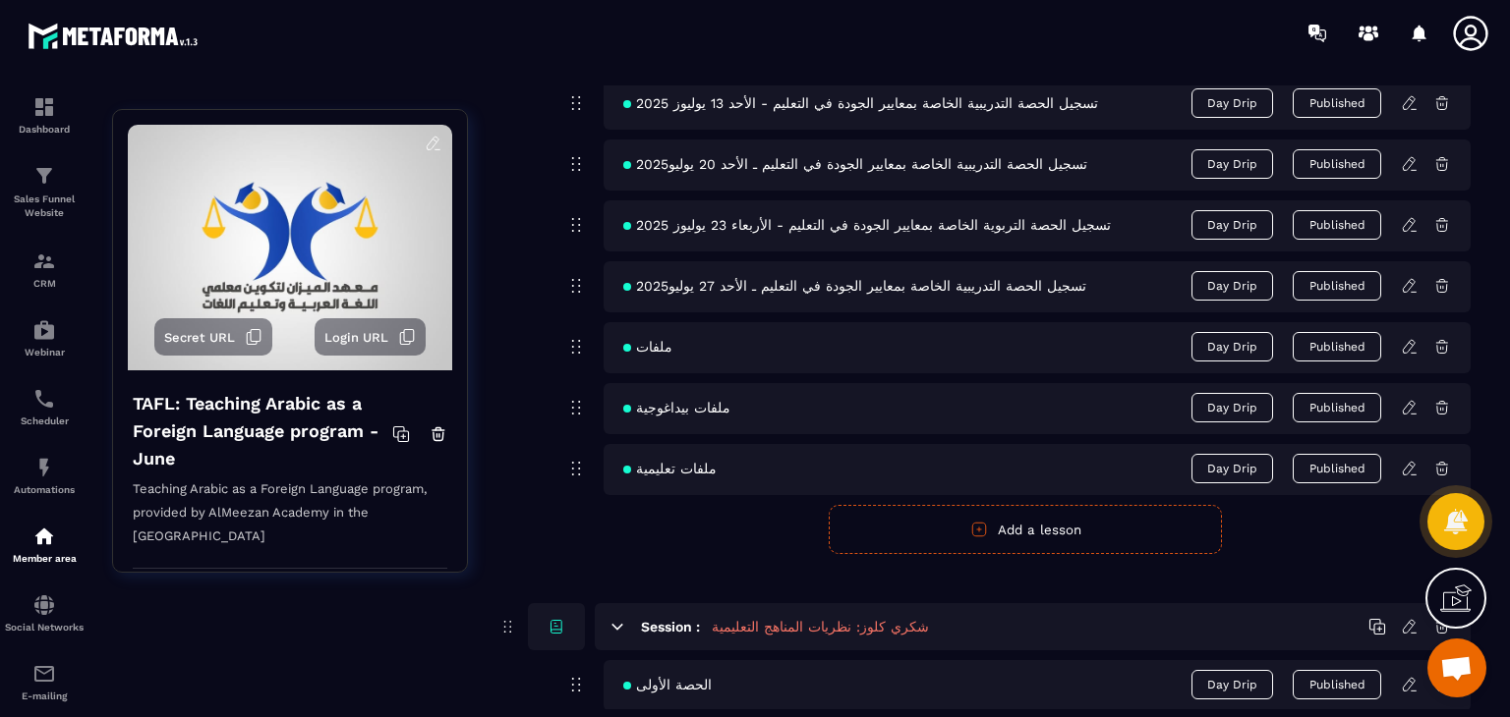
click at [1414, 411] on icon at bounding box center [1410, 408] width 18 height 18
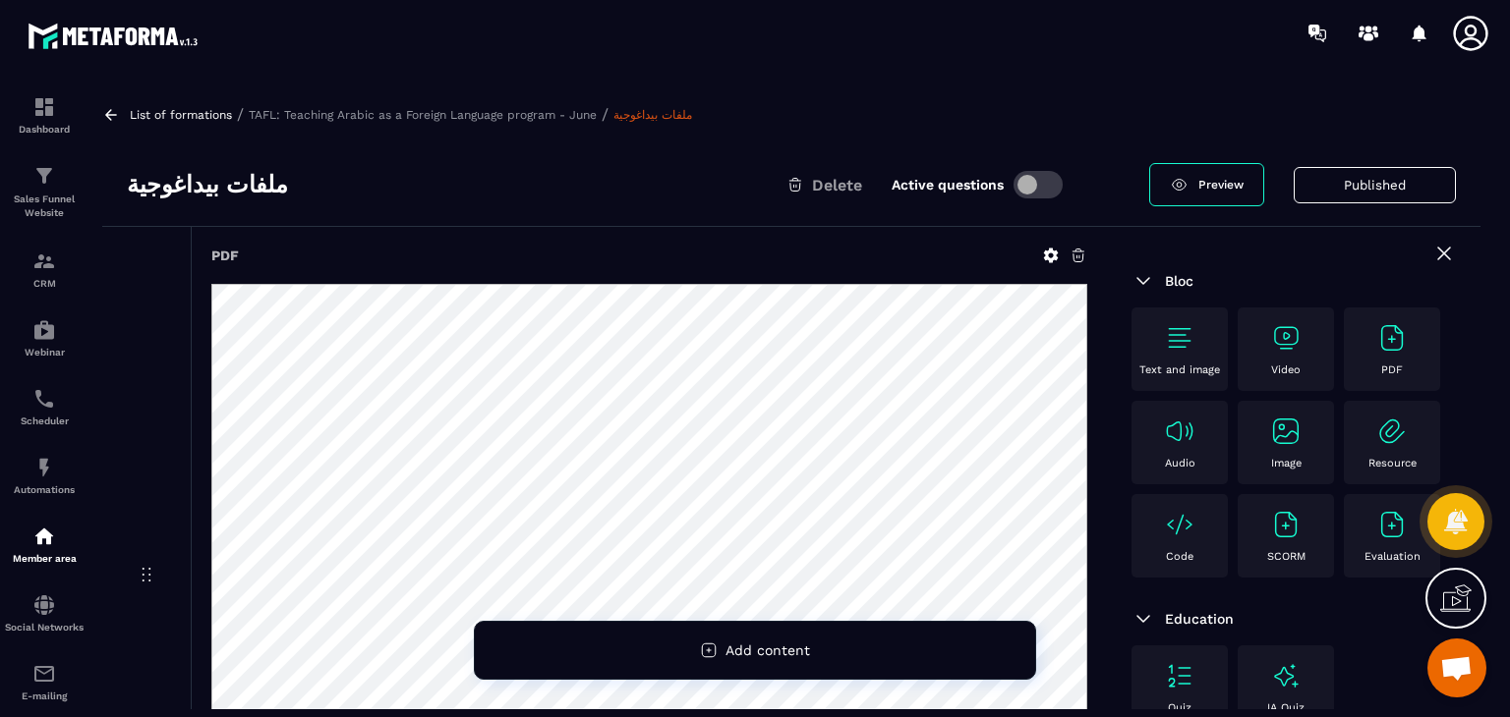
click at [173, 185] on h3 "ملفات بيداغوجية" at bounding box center [207, 184] width 161 height 31
click at [461, 194] on div "ملفات بيداغوجية Delete Active questions" at bounding box center [638, 184] width 1022 height 31
click at [205, 185] on h3 "ملفات بيداغوجية" at bounding box center [207, 184] width 161 height 31
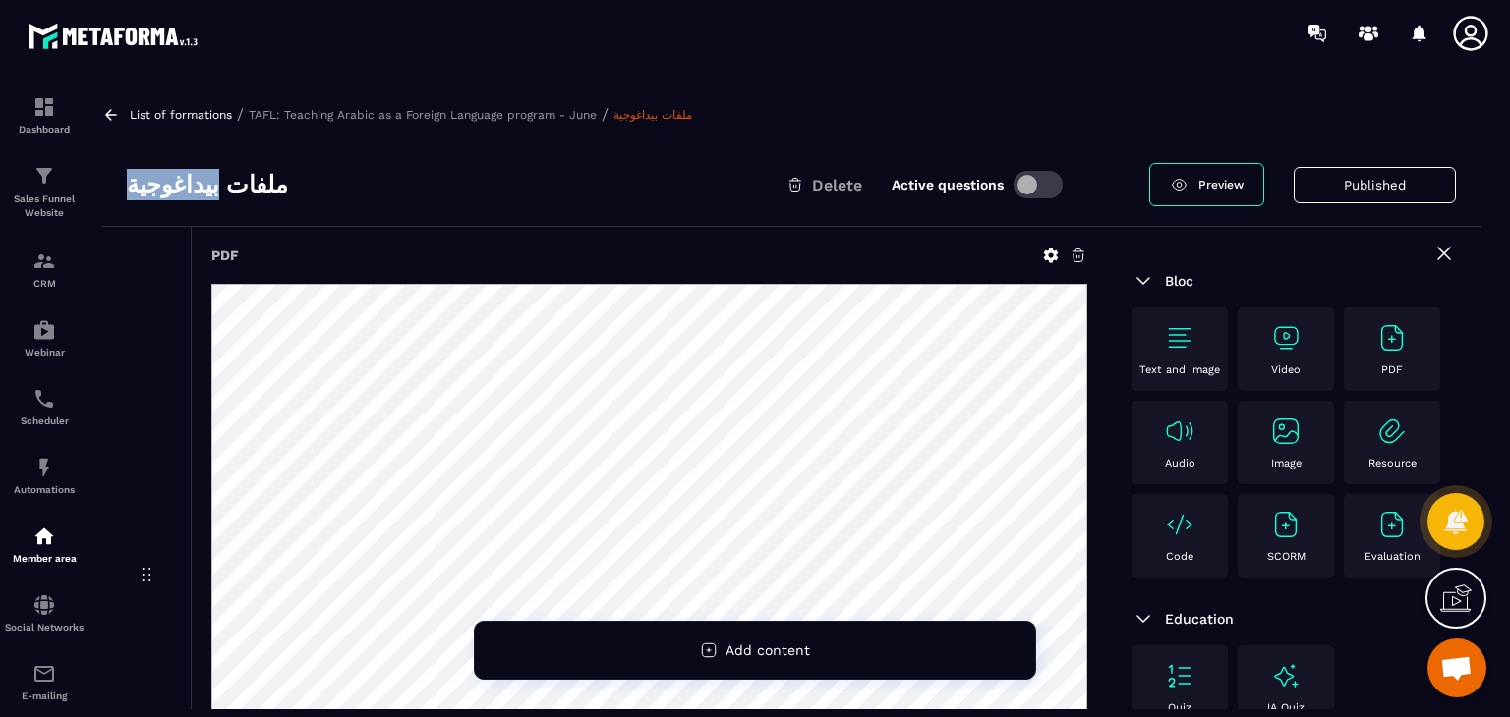
click at [205, 185] on h3 "ملفات بيداغوجية" at bounding box center [207, 184] width 161 height 31
click at [205, 184] on h3 "ملفات بيداغوجية" at bounding box center [207, 184] width 161 height 31
copy div "ملفات بيداغوجية"
click at [1050, 249] on icon at bounding box center [1051, 256] width 15 height 15
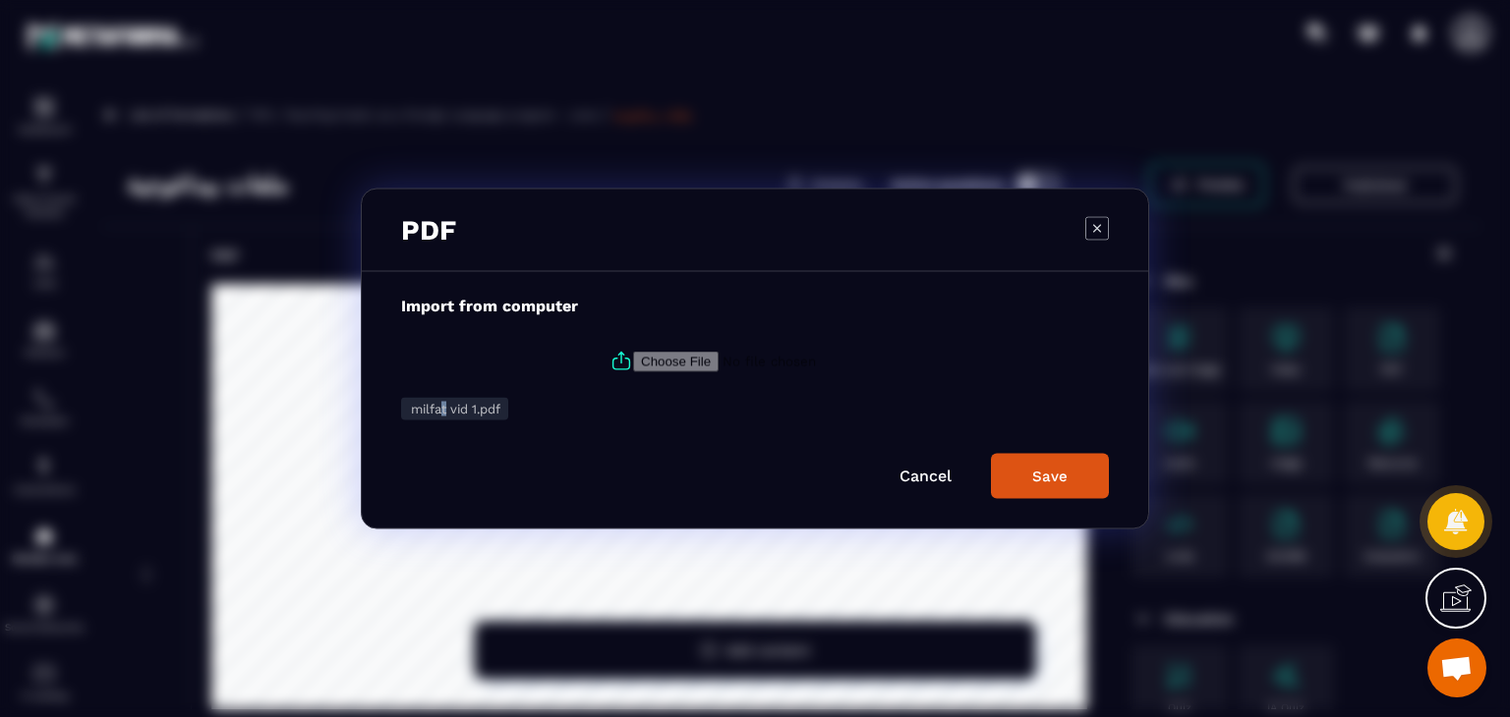
click at [443, 410] on span "milfat vid 1.pdf" at bounding box center [455, 409] width 89 height 15
click at [916, 477] on link "Cancel" at bounding box center [925, 476] width 52 height 19
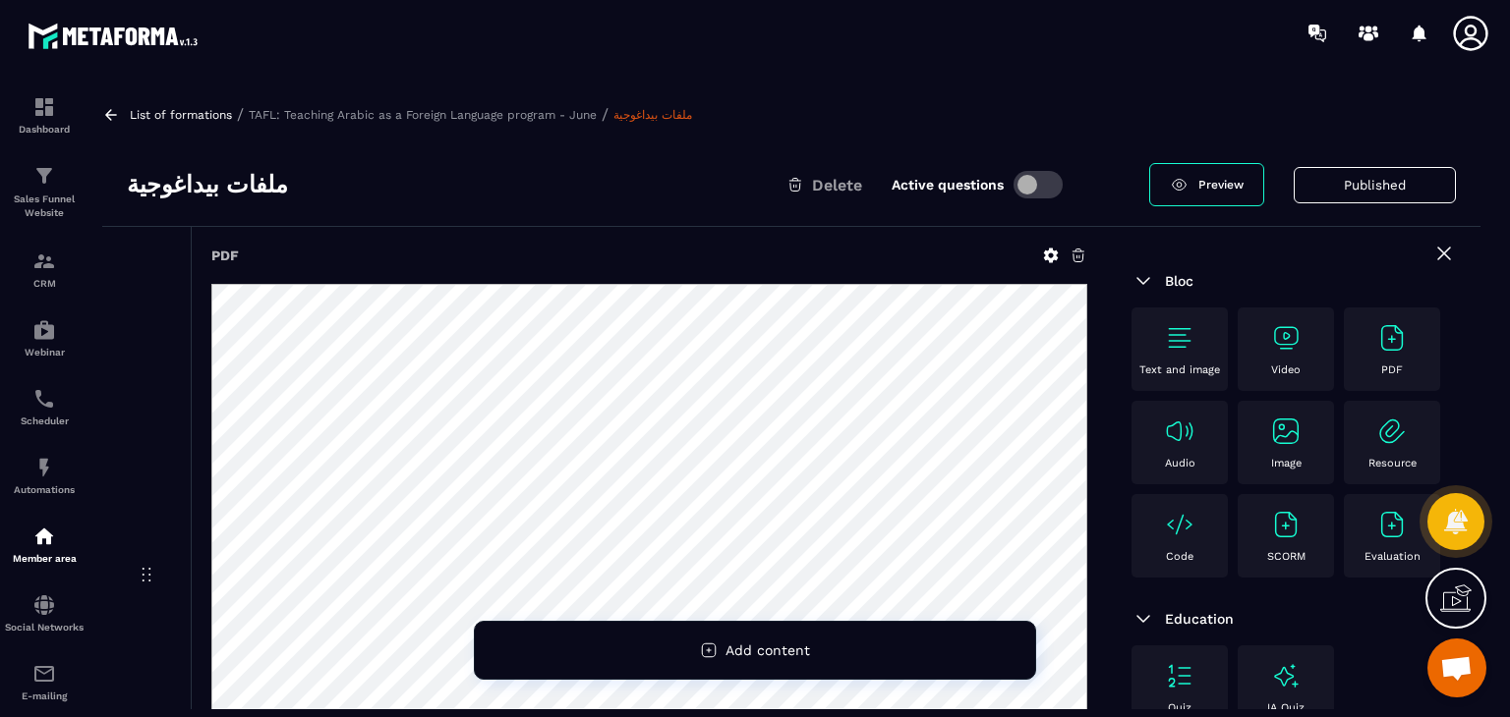
click at [188, 185] on h3 "ملفات بيداغوجية" at bounding box center [207, 184] width 161 height 31
copy div "ملفات بيداغوجية"
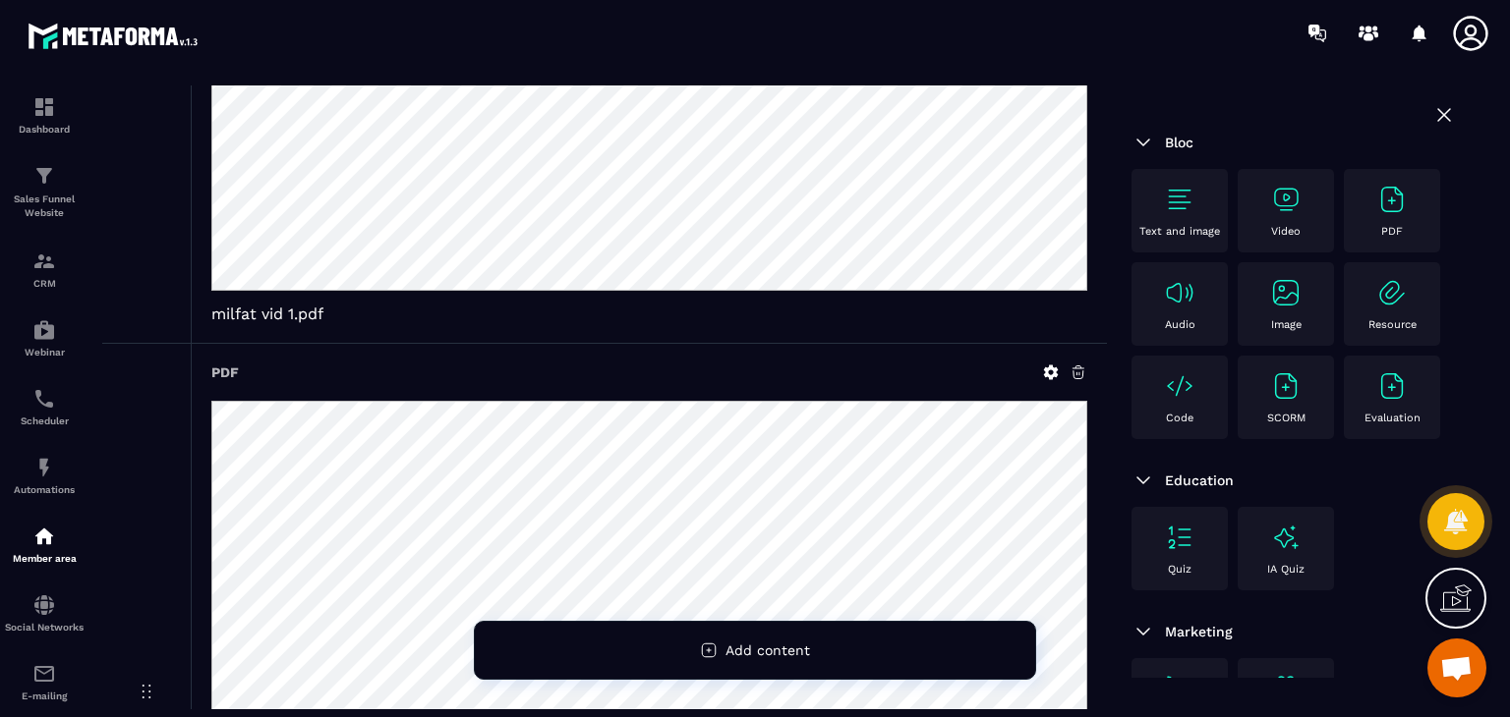
scroll to position [590, 0]
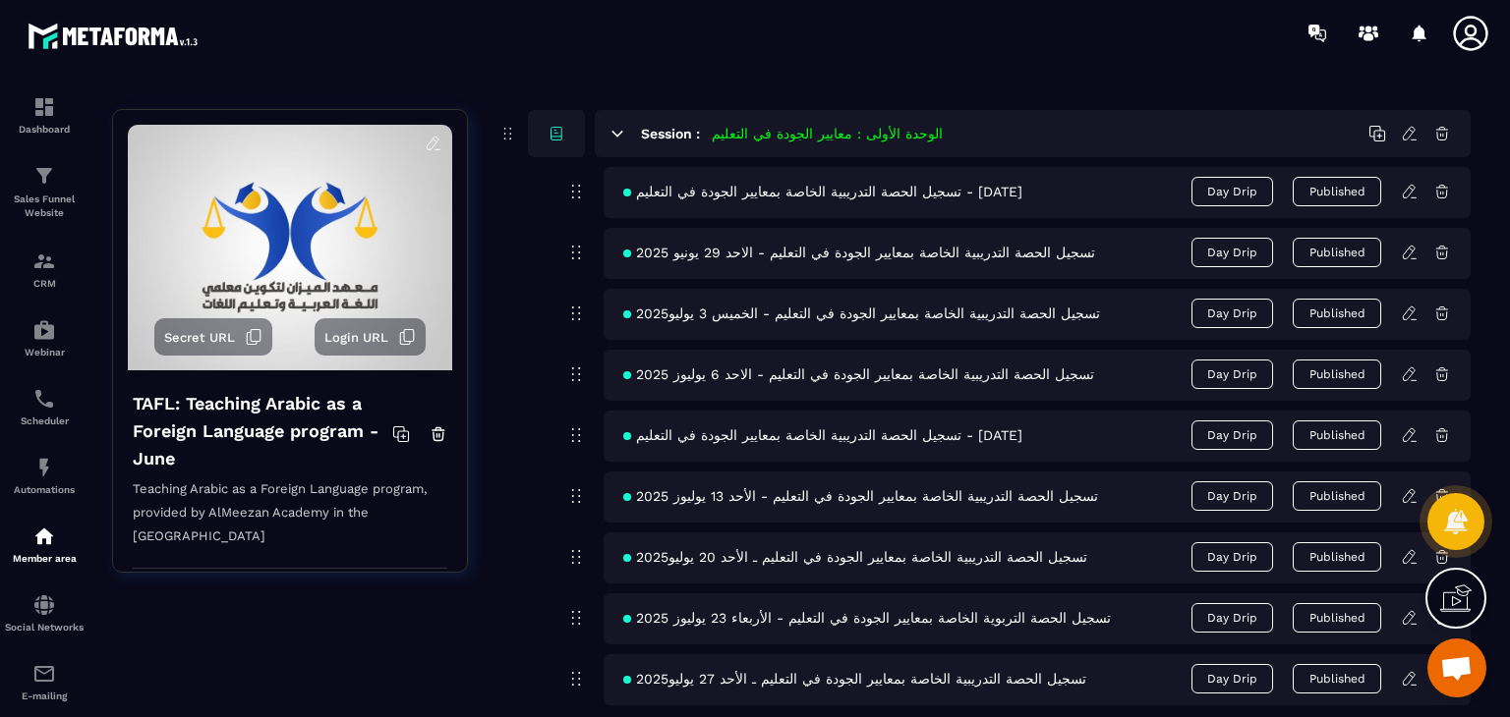
scroll to position [1179, 0]
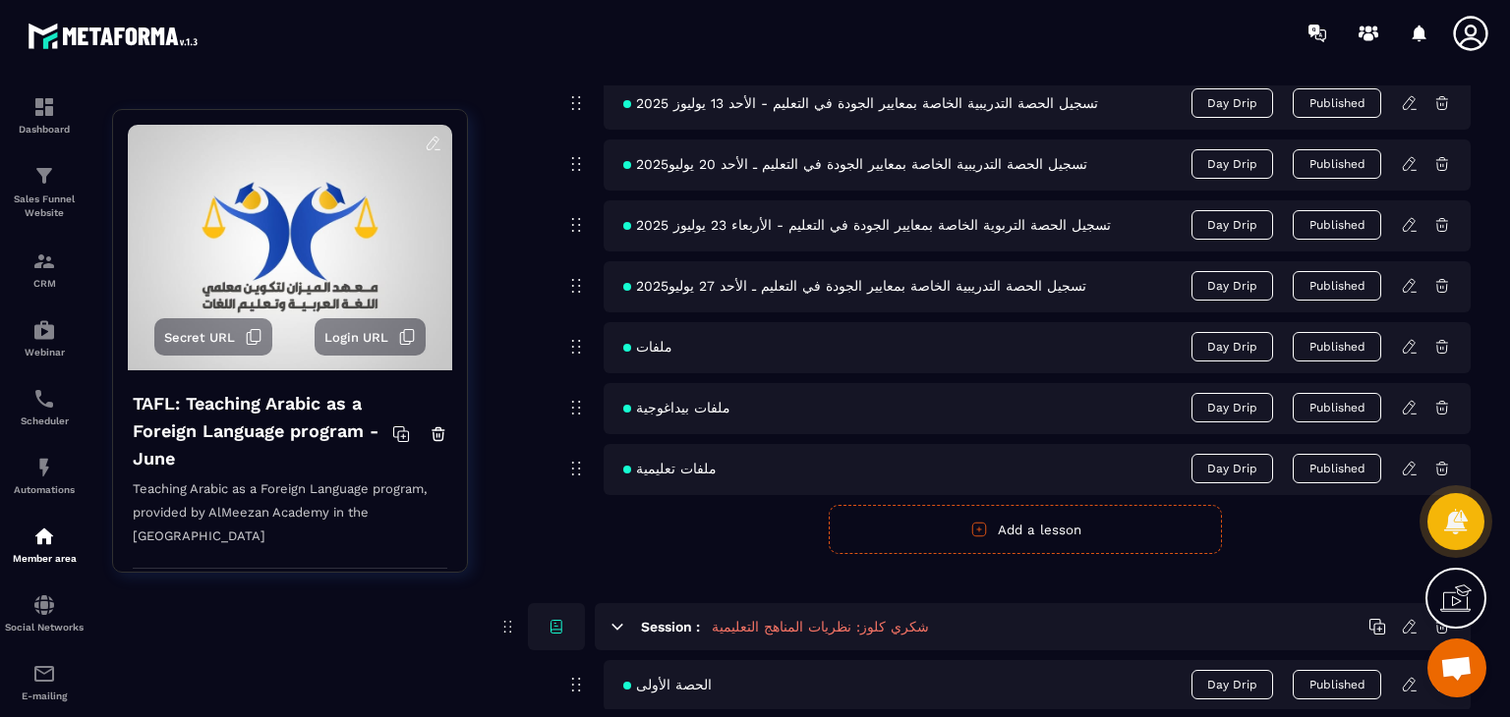
click at [1407, 468] on icon at bounding box center [1410, 469] width 18 height 18
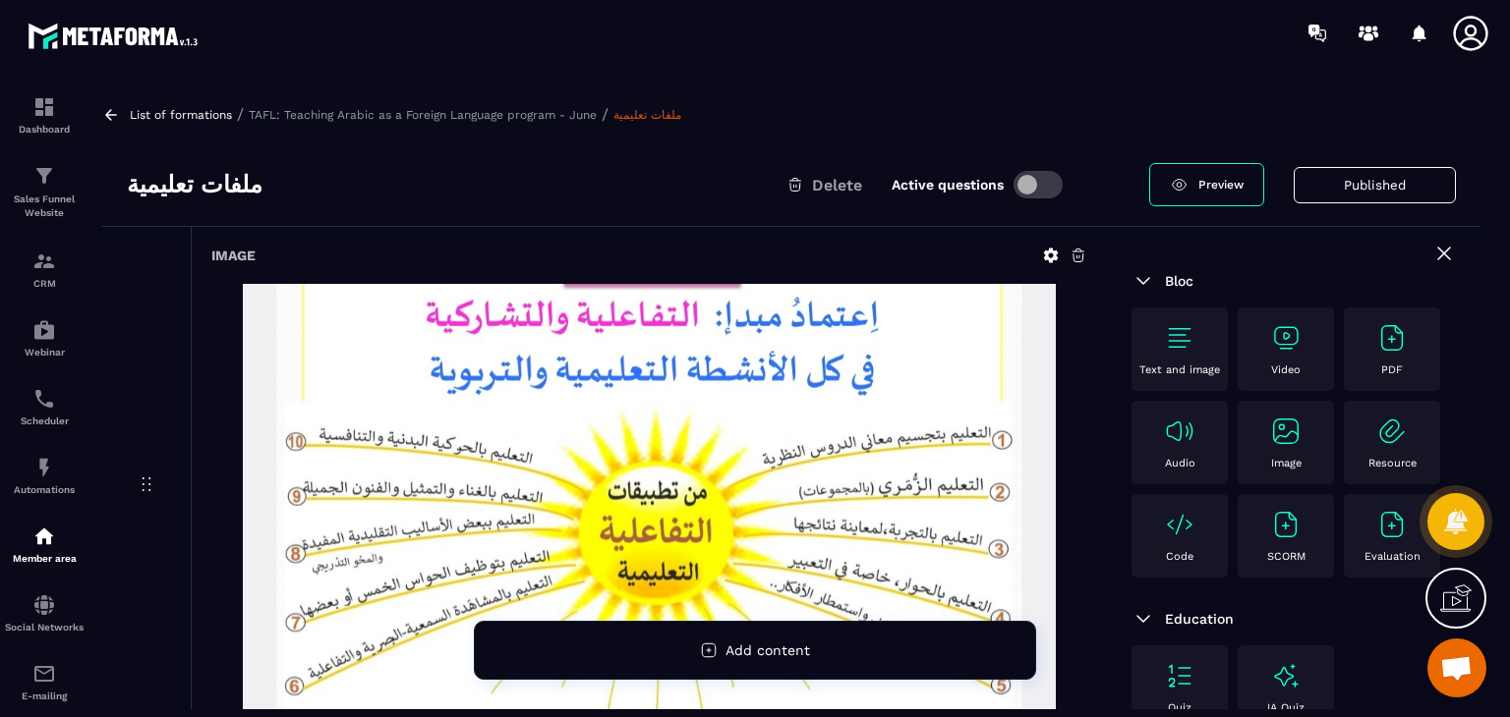
click at [161, 200] on h3 "ملفات تعليمية" at bounding box center [195, 184] width 136 height 31
click at [165, 187] on h3 "ملفات تعليمية" at bounding box center [195, 184] width 136 height 31
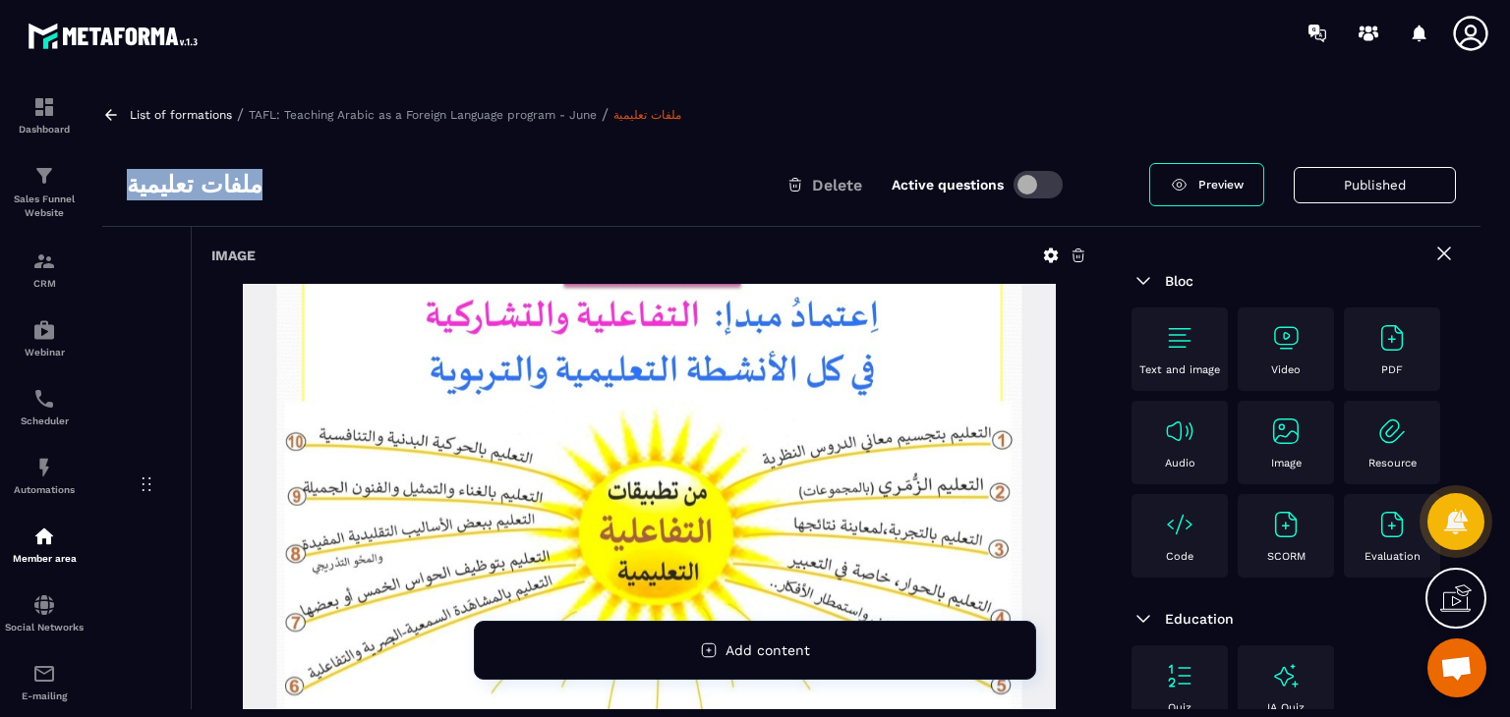
click at [167, 186] on h3 "ملفات تعليمية" at bounding box center [195, 184] width 136 height 31
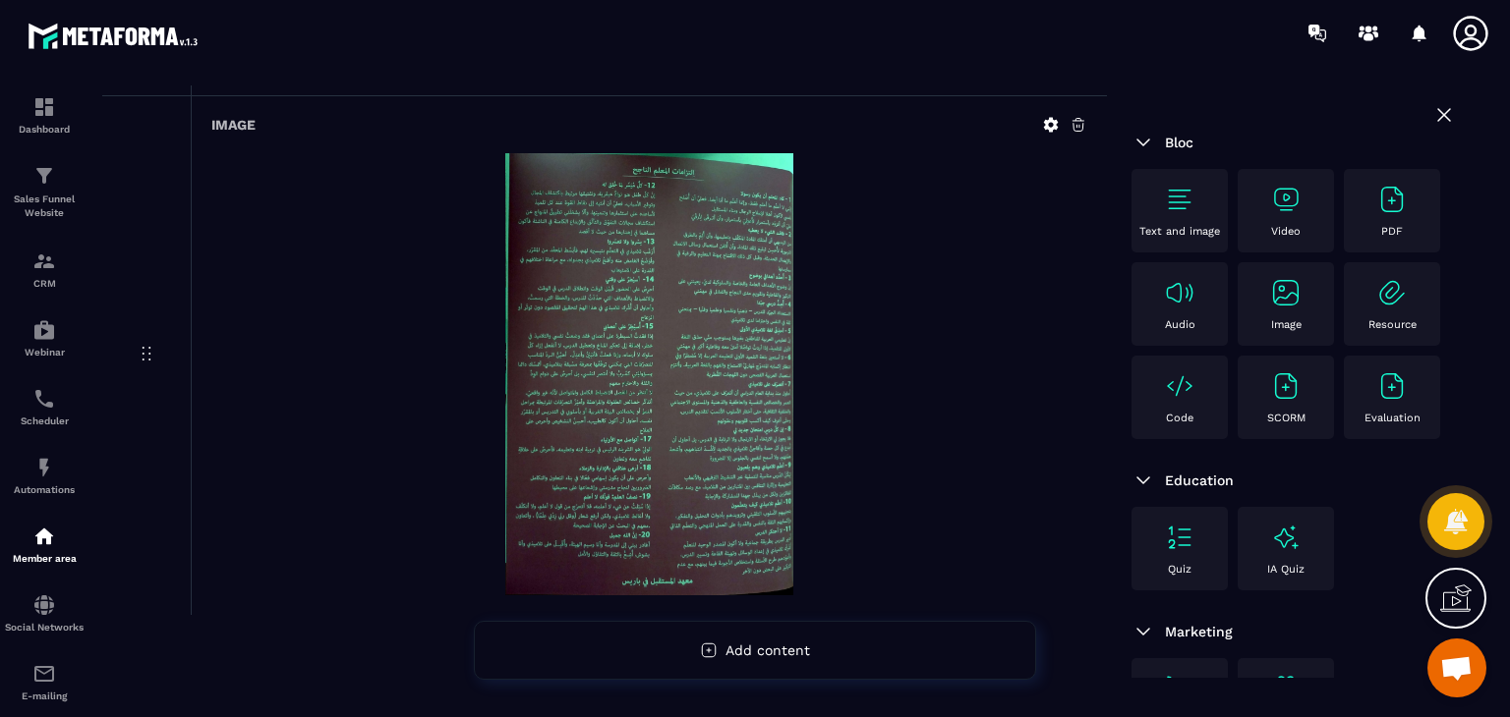
scroll to position [2214, 0]
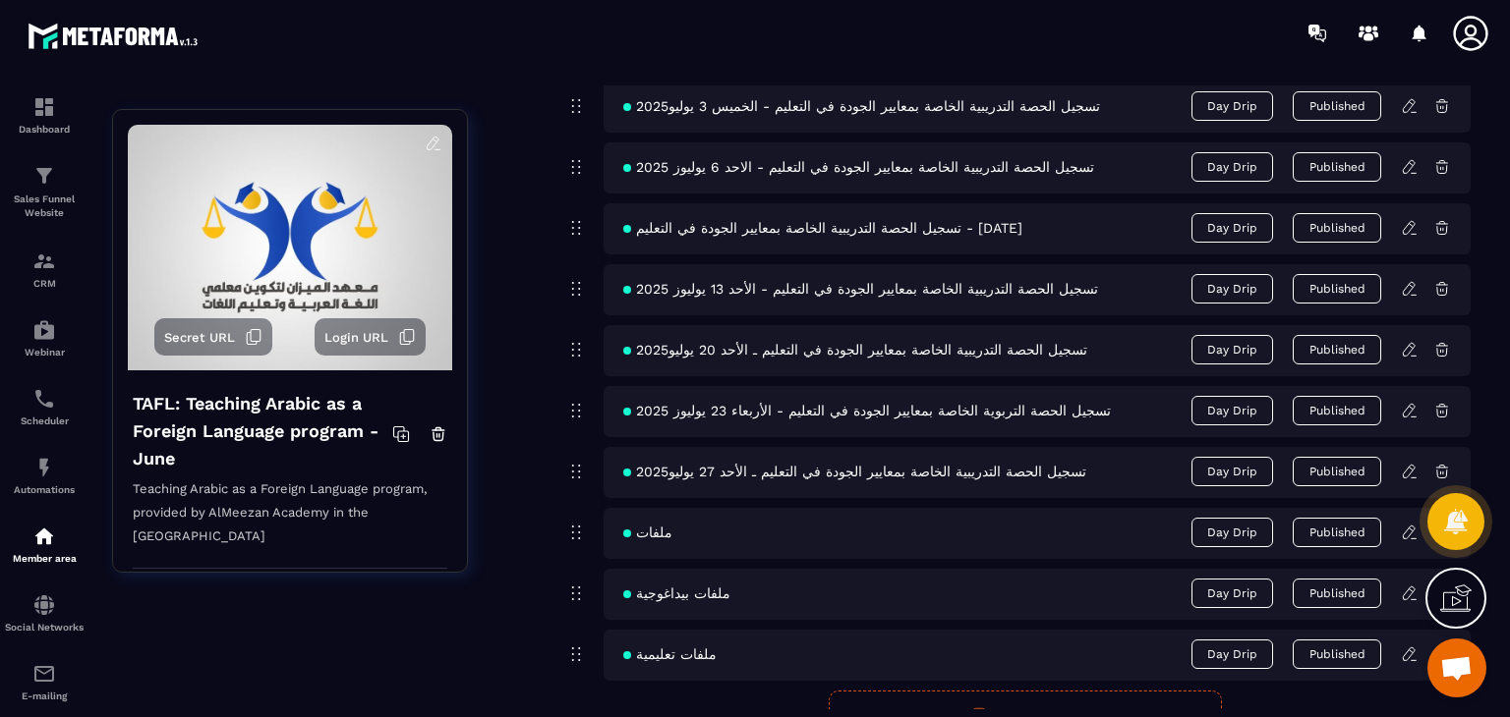
scroll to position [1376, 0]
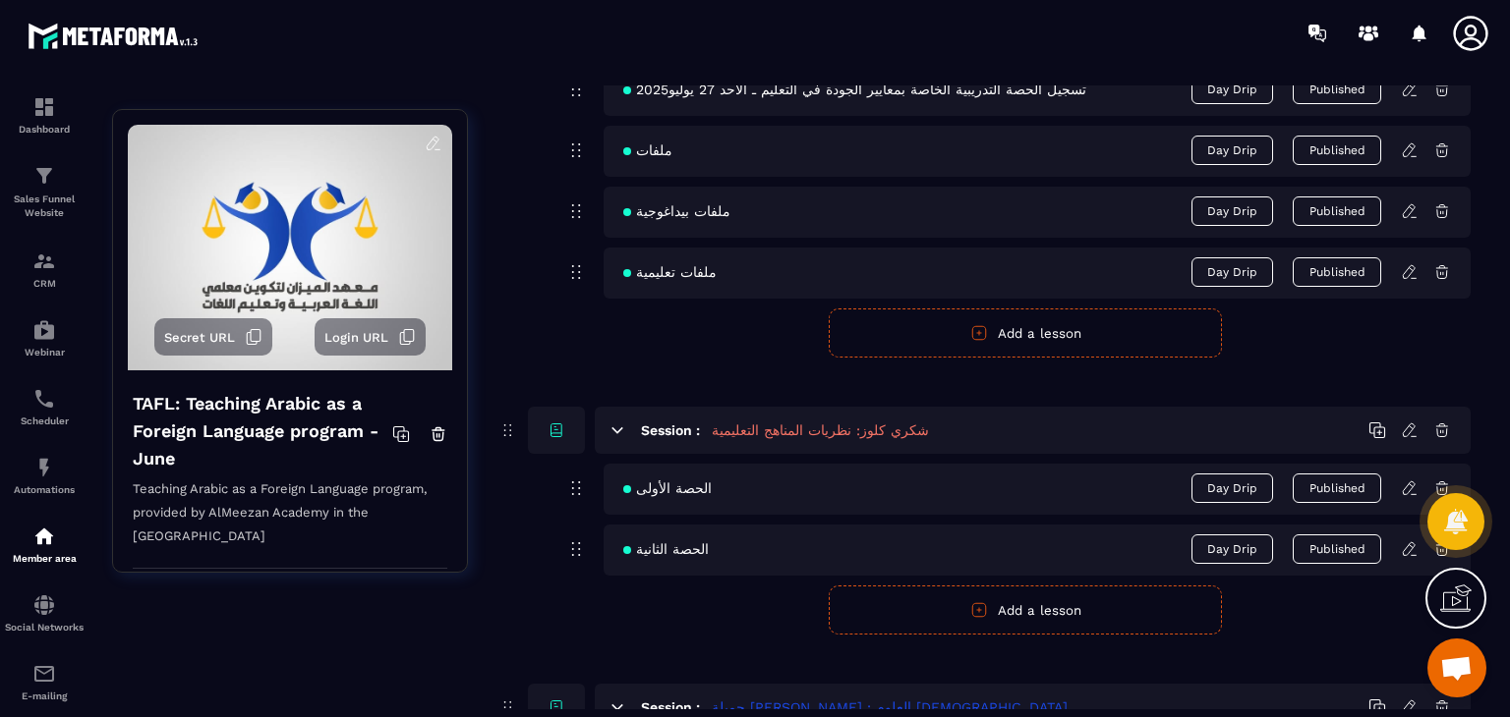
click at [1408, 272] on icon at bounding box center [1410, 272] width 18 height 18
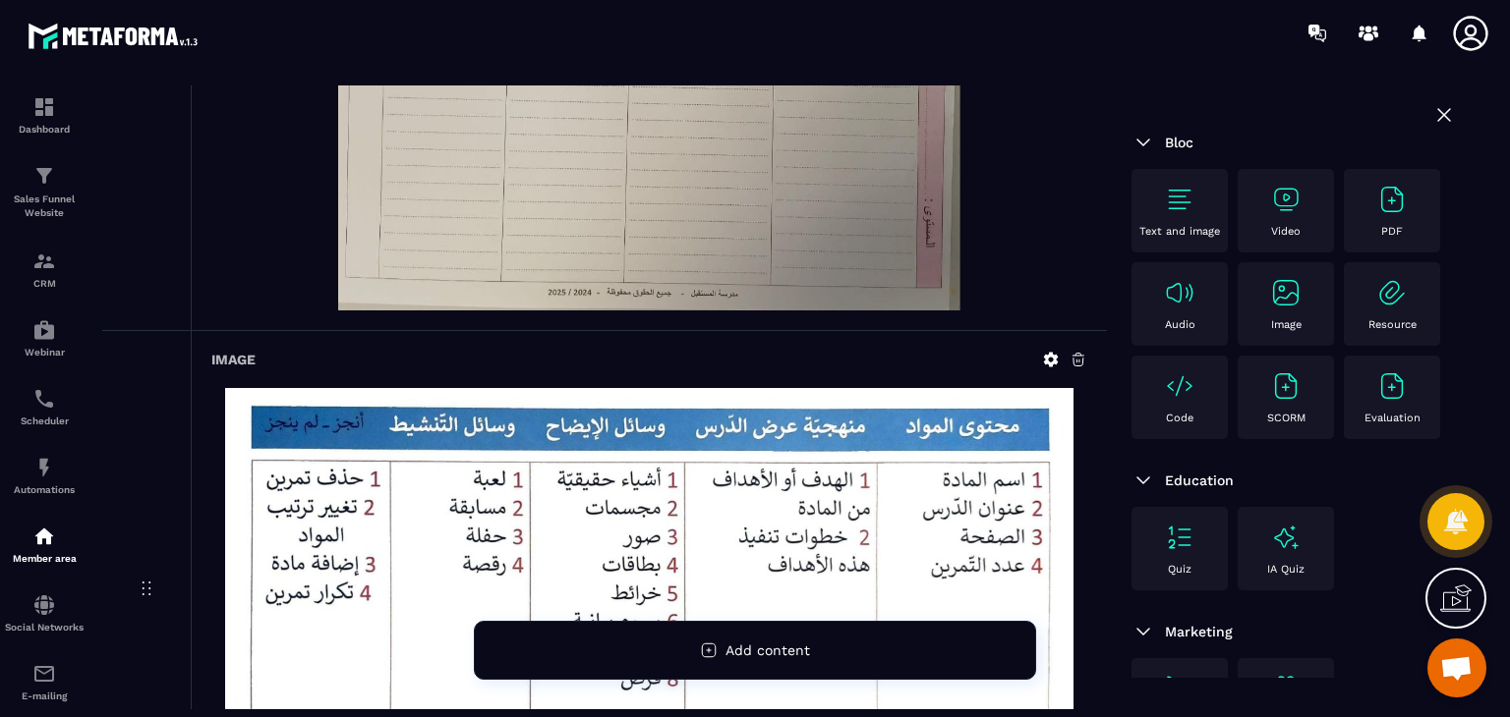
scroll to position [1474, 0]
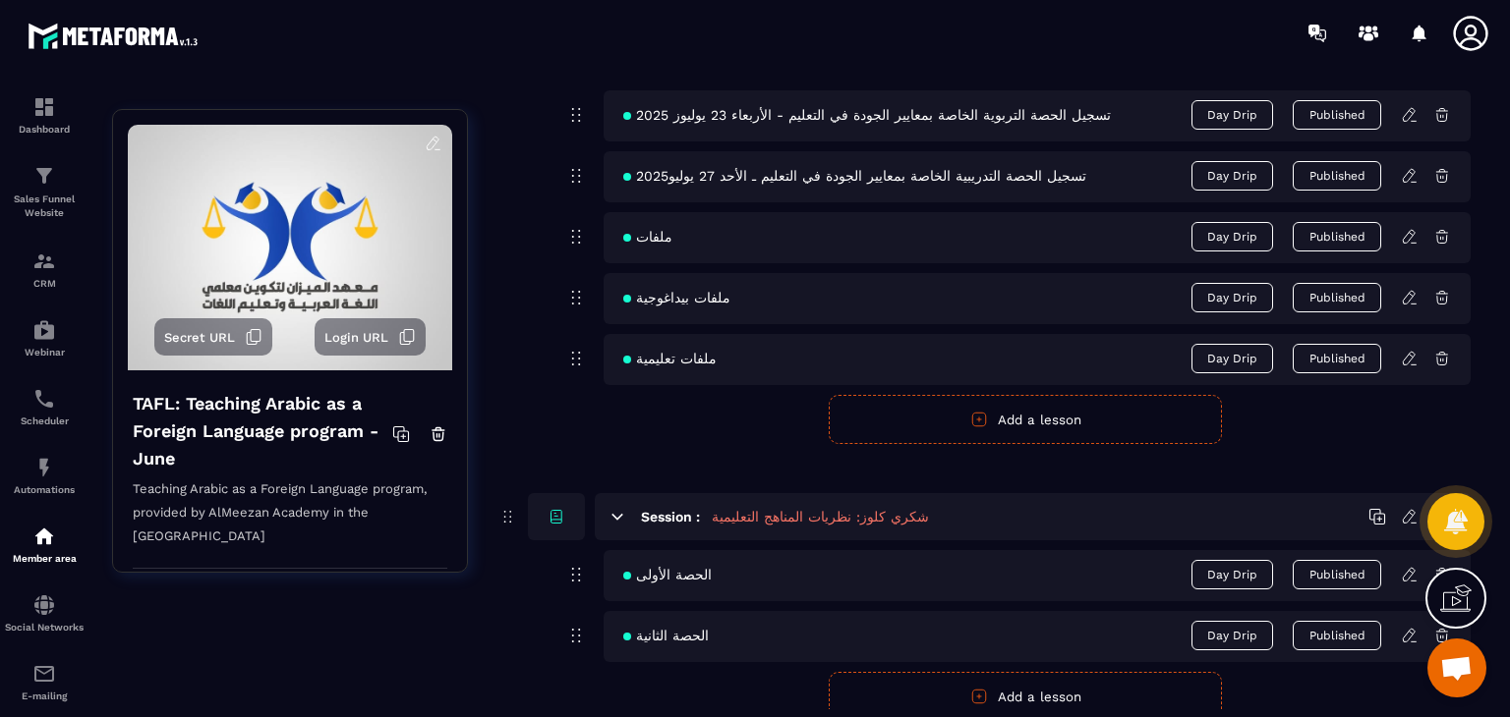
scroll to position [1278, 0]
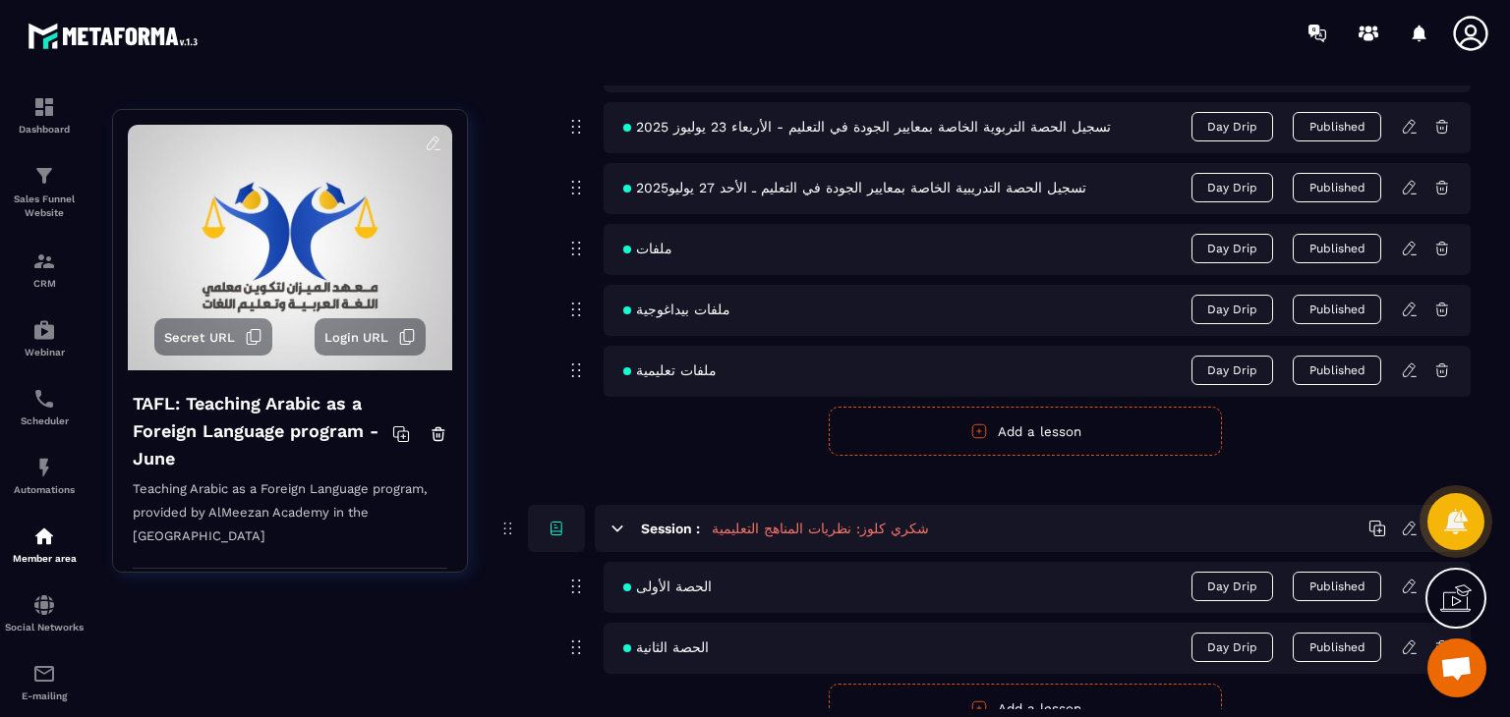
click at [1407, 249] on icon at bounding box center [1410, 249] width 18 height 18
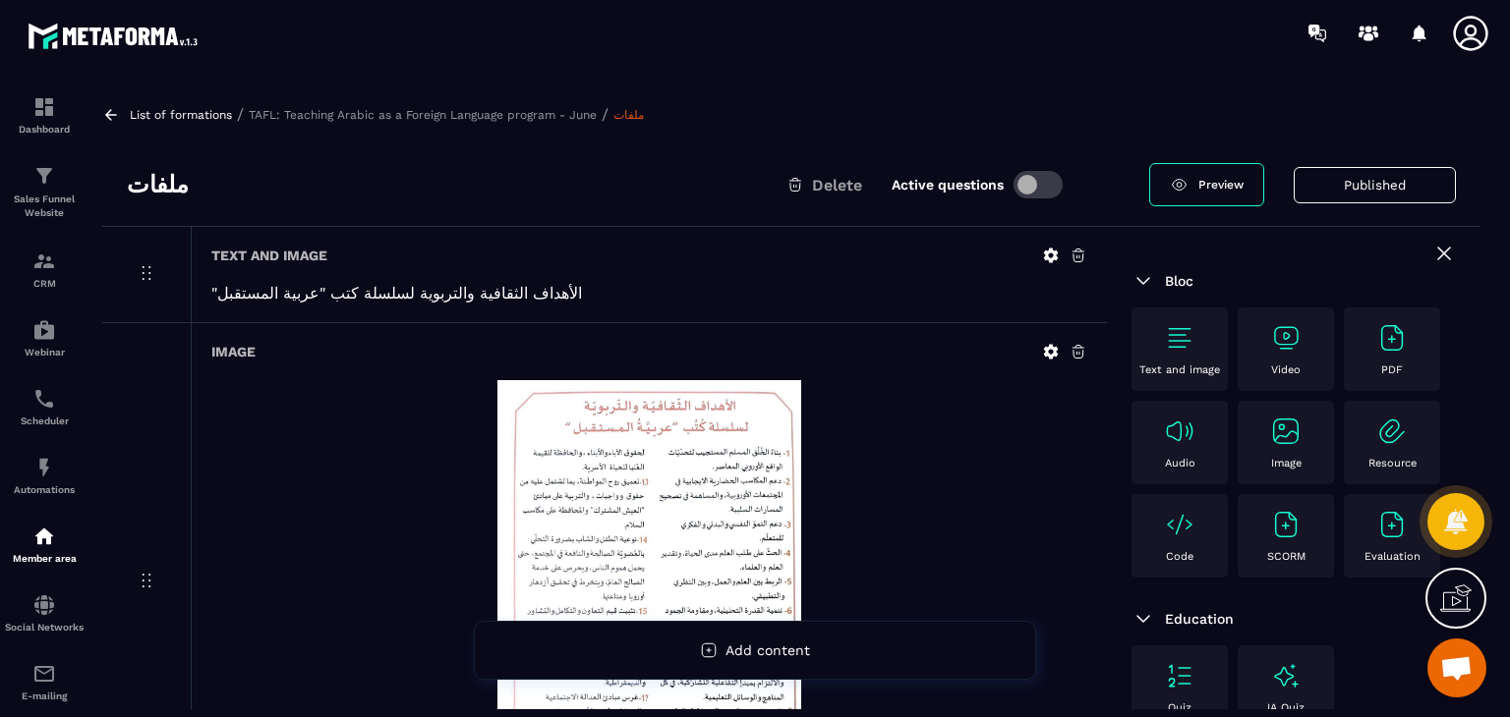
click at [142, 174] on h3 "ملفات" at bounding box center [158, 184] width 62 height 31
copy div "ملفات"
click at [1046, 260] on icon at bounding box center [1051, 256] width 18 height 18
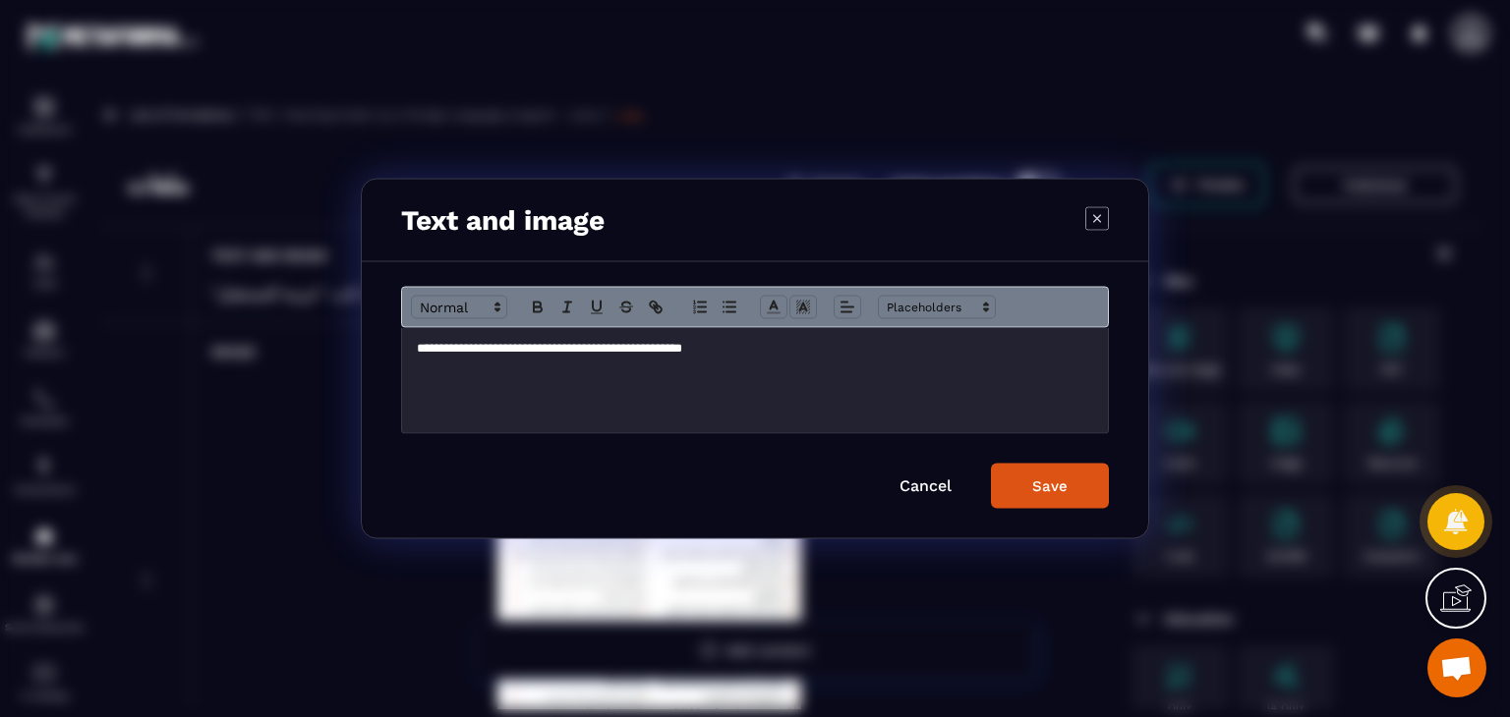
click at [461, 346] on p "**********" at bounding box center [755, 349] width 676 height 18
copy p "**********"
click at [1089, 221] on icon "Modal window" at bounding box center [1097, 218] width 24 height 24
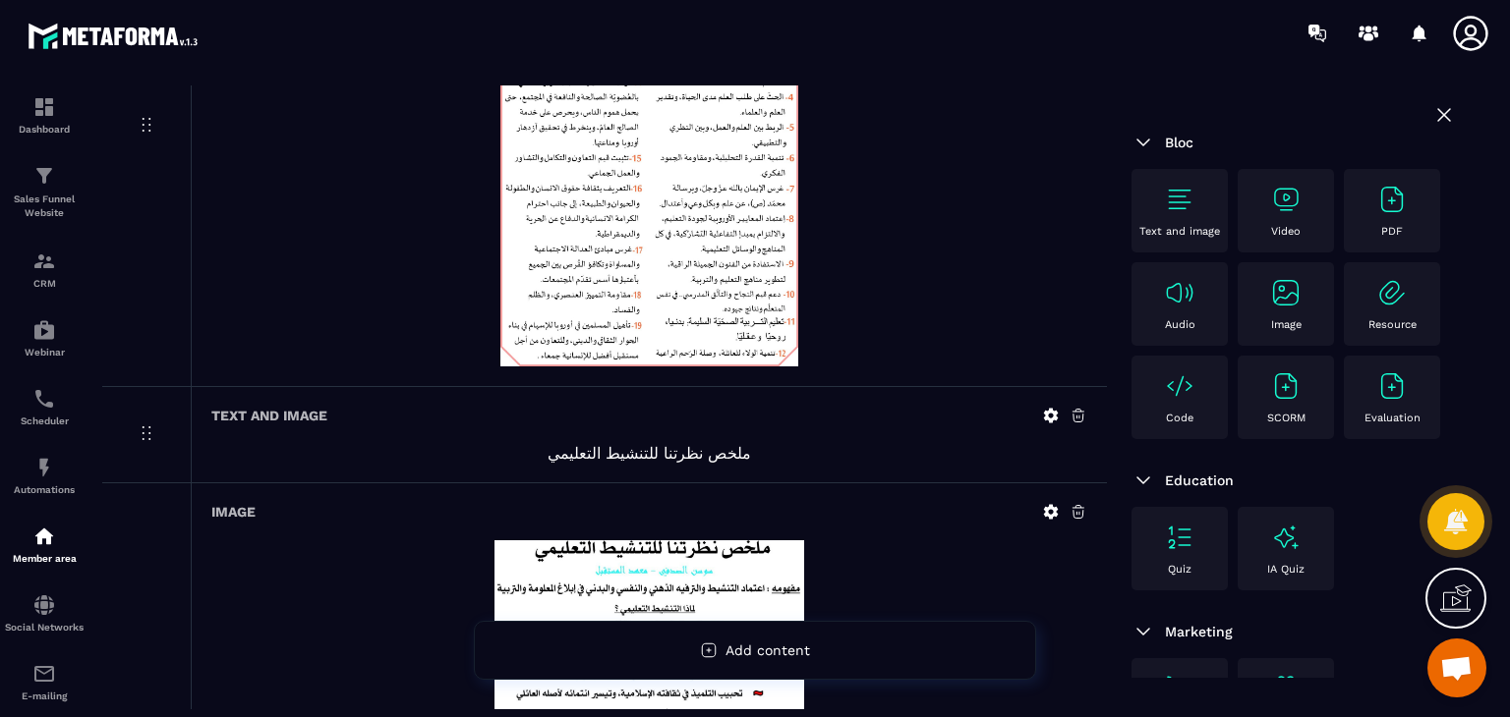
scroll to position [1081, 0]
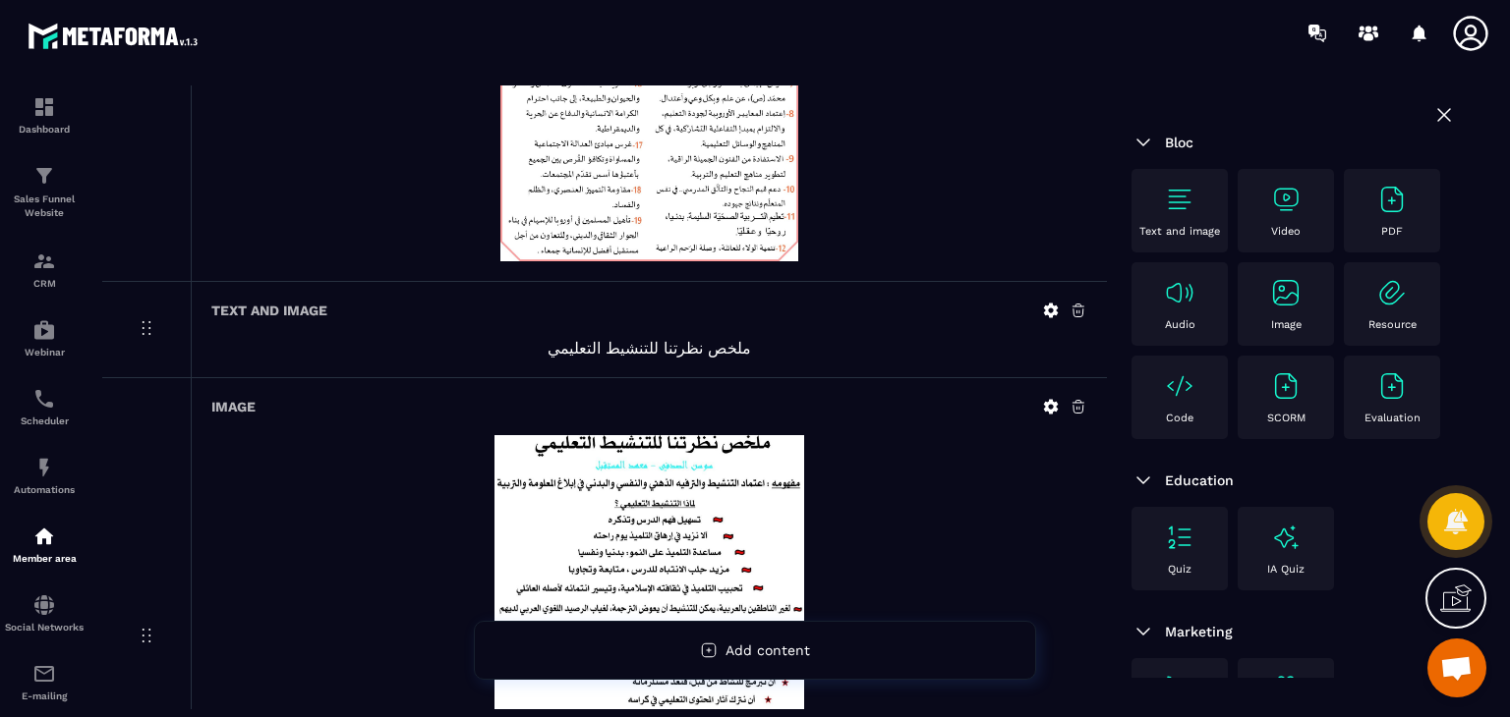
click at [1038, 305] on div "Text and image" at bounding box center [649, 311] width 876 height 18
click at [1061, 305] on div at bounding box center [1064, 311] width 45 height 18
click at [1048, 312] on icon at bounding box center [1051, 311] width 15 height 15
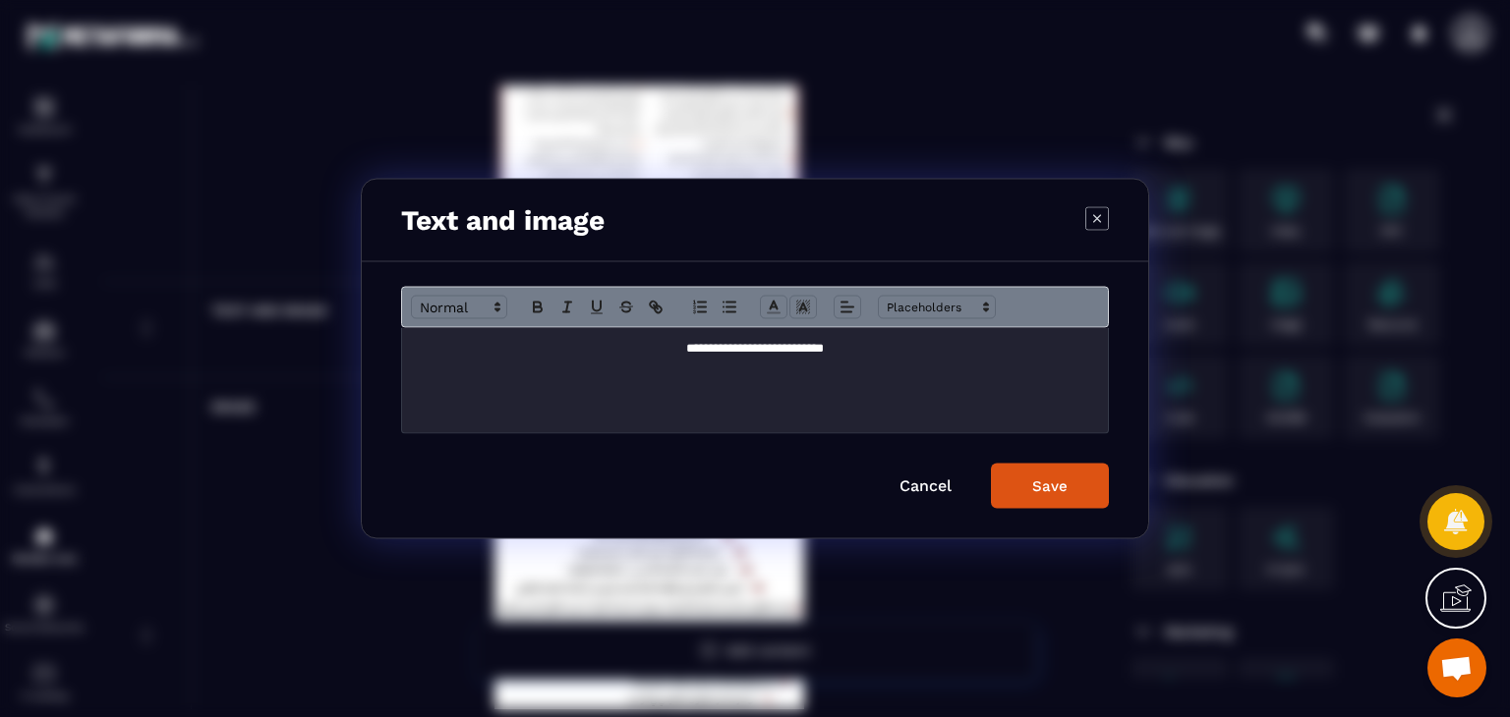
click at [774, 351] on p "**********" at bounding box center [755, 349] width 676 height 18
copy p "**********"
click at [1020, 114] on div "Modal window" at bounding box center [755, 358] width 1510 height 717
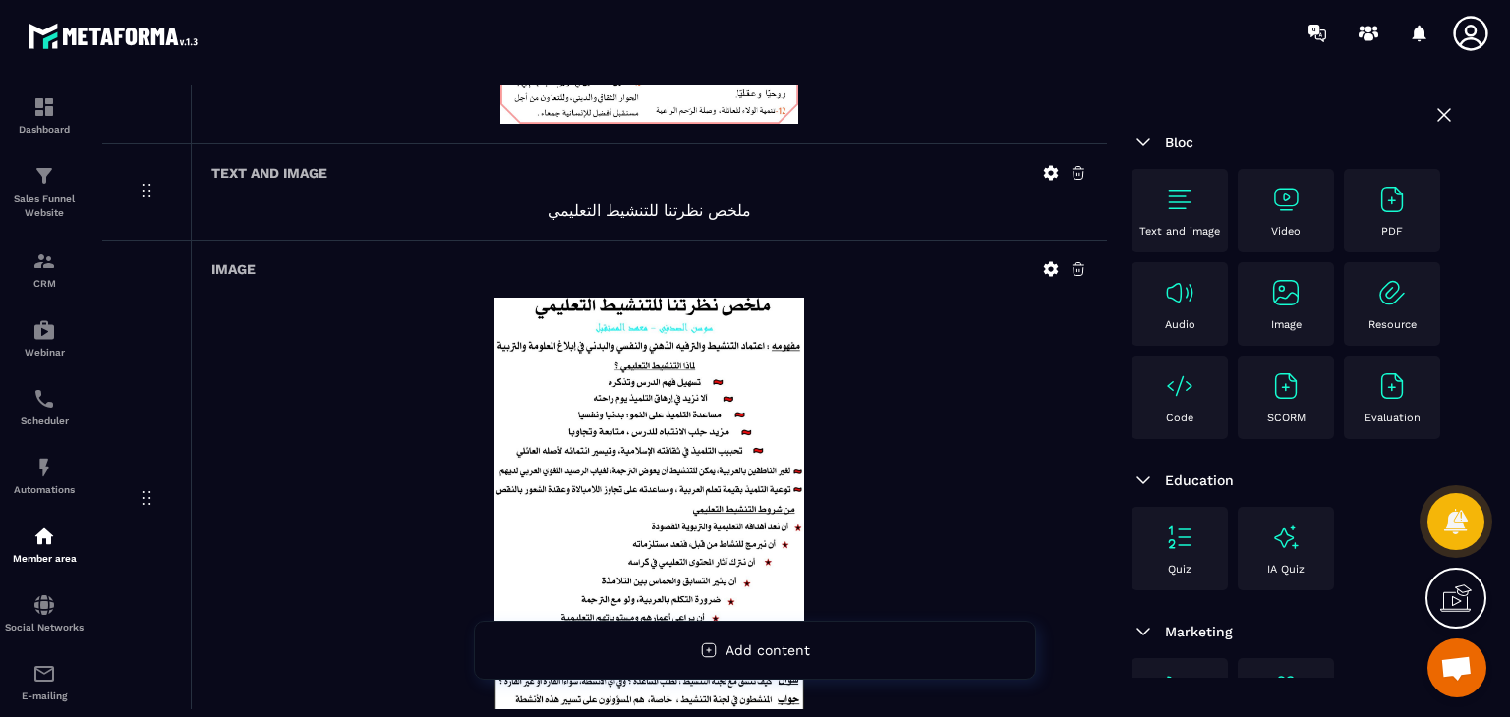
scroll to position [1368, 0]
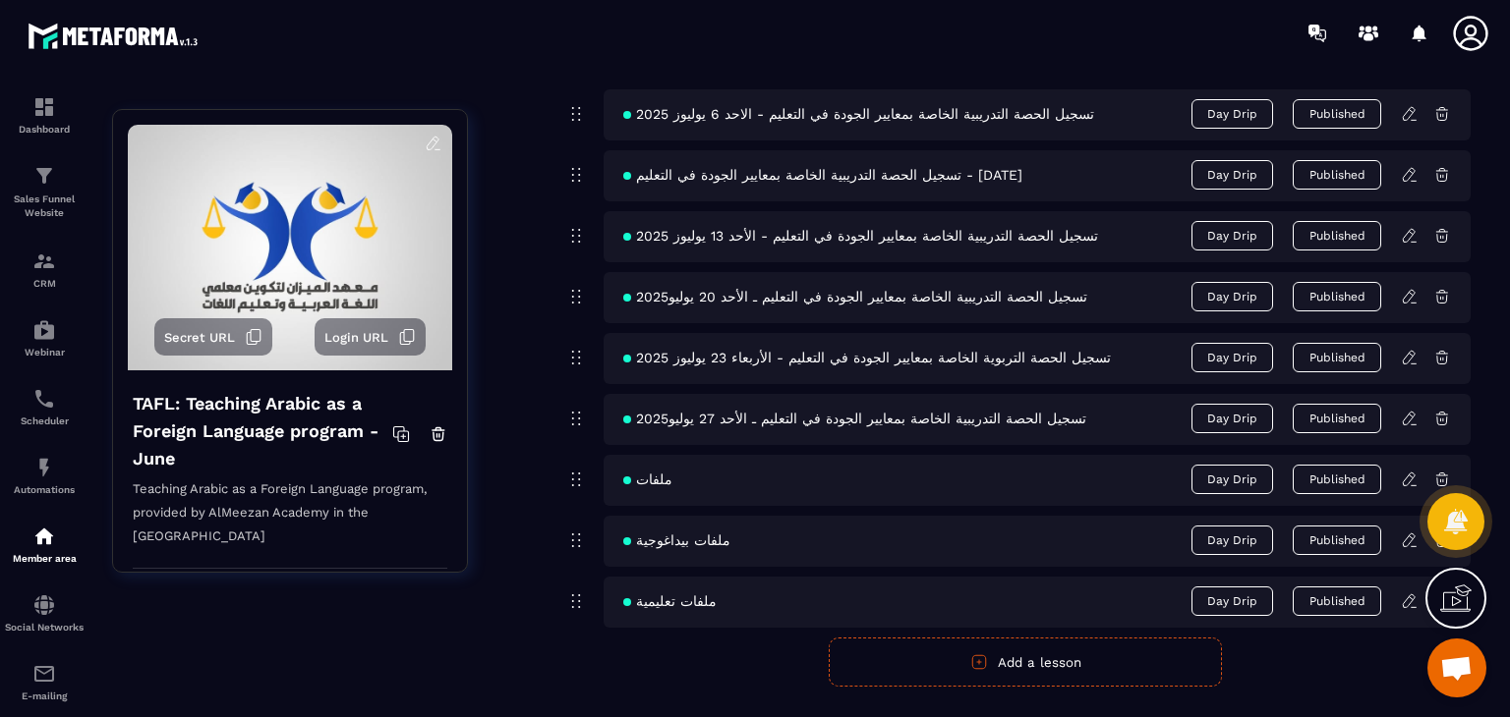
scroll to position [1278, 0]
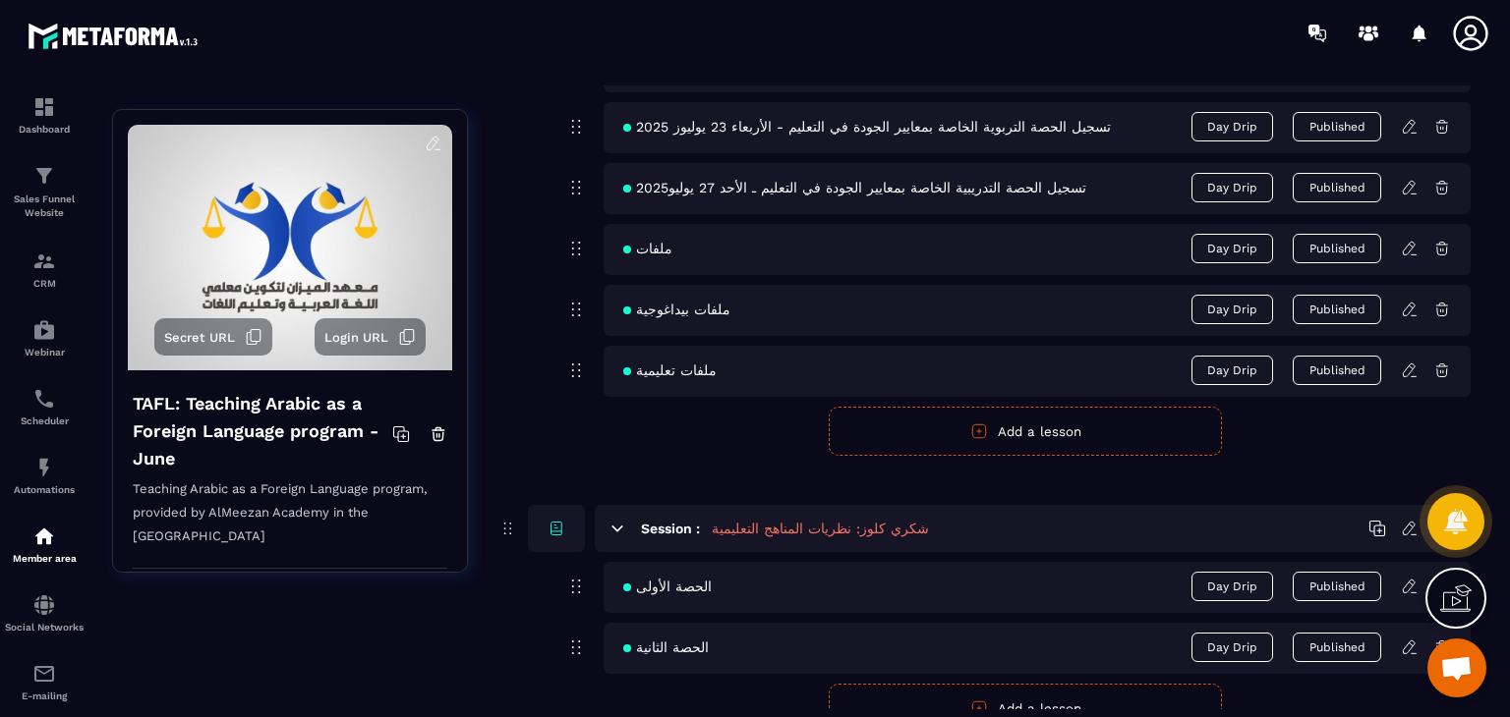
click at [1402, 305] on icon at bounding box center [1410, 310] width 18 height 18
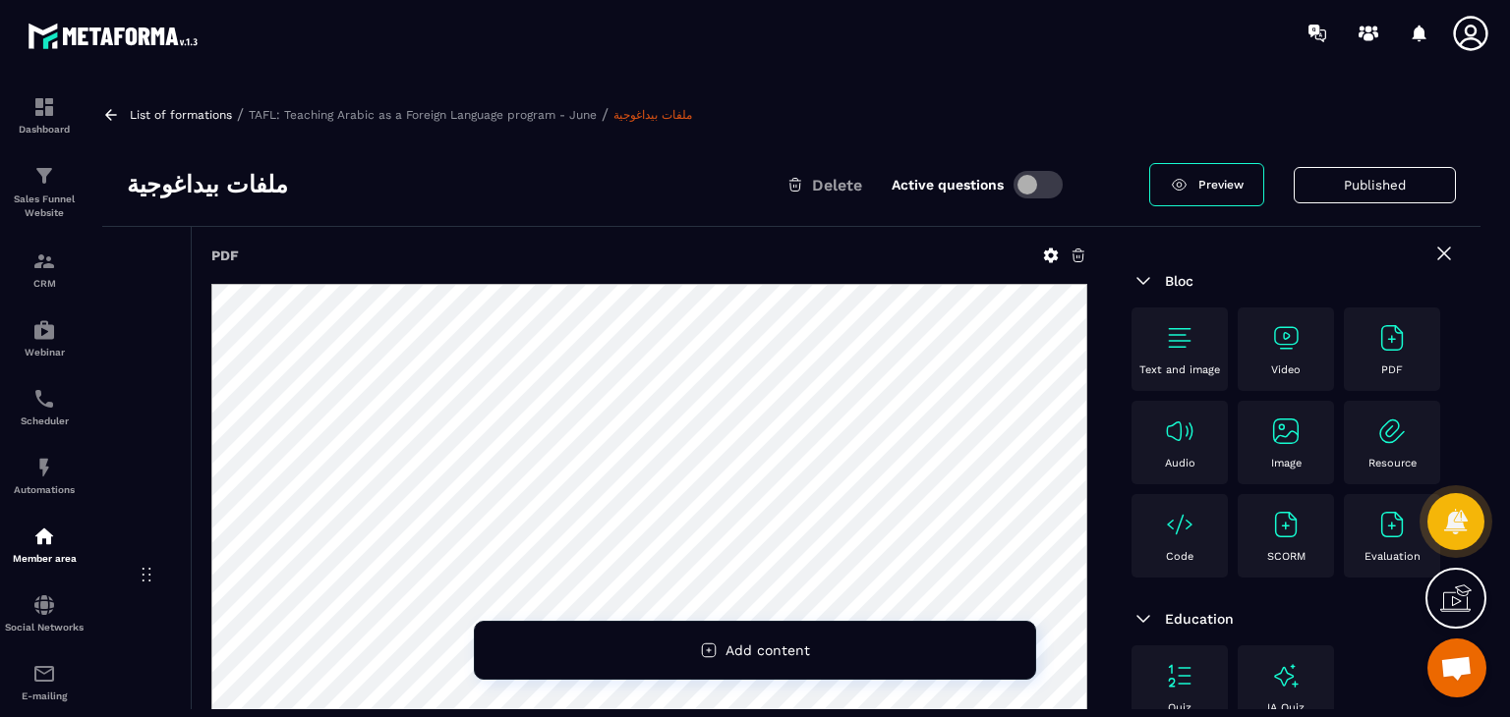
click at [220, 186] on h3 "ملفات بيداغوجية" at bounding box center [207, 184] width 161 height 31
copy div "ملفات بيداغوجية"
click at [110, 106] on icon at bounding box center [111, 115] width 18 height 18
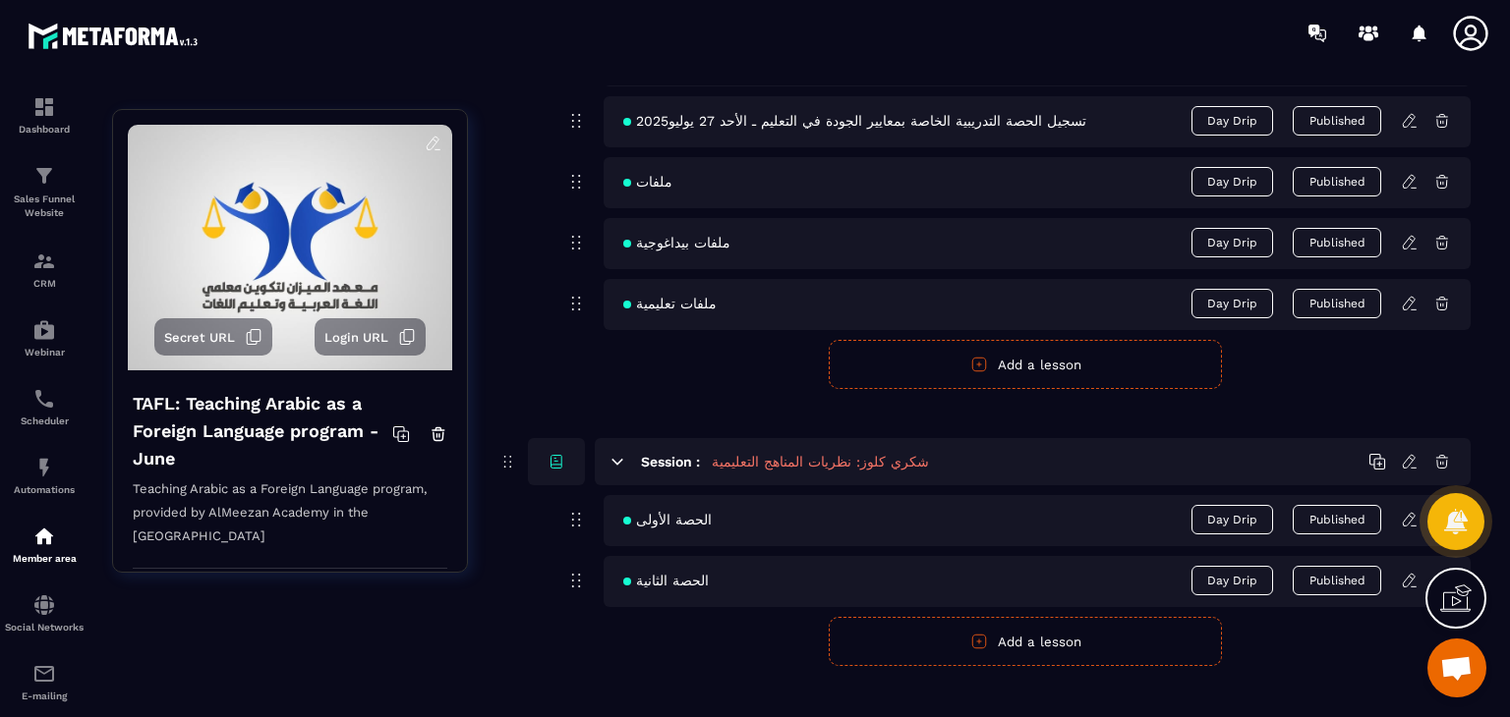
scroll to position [1376, 0]
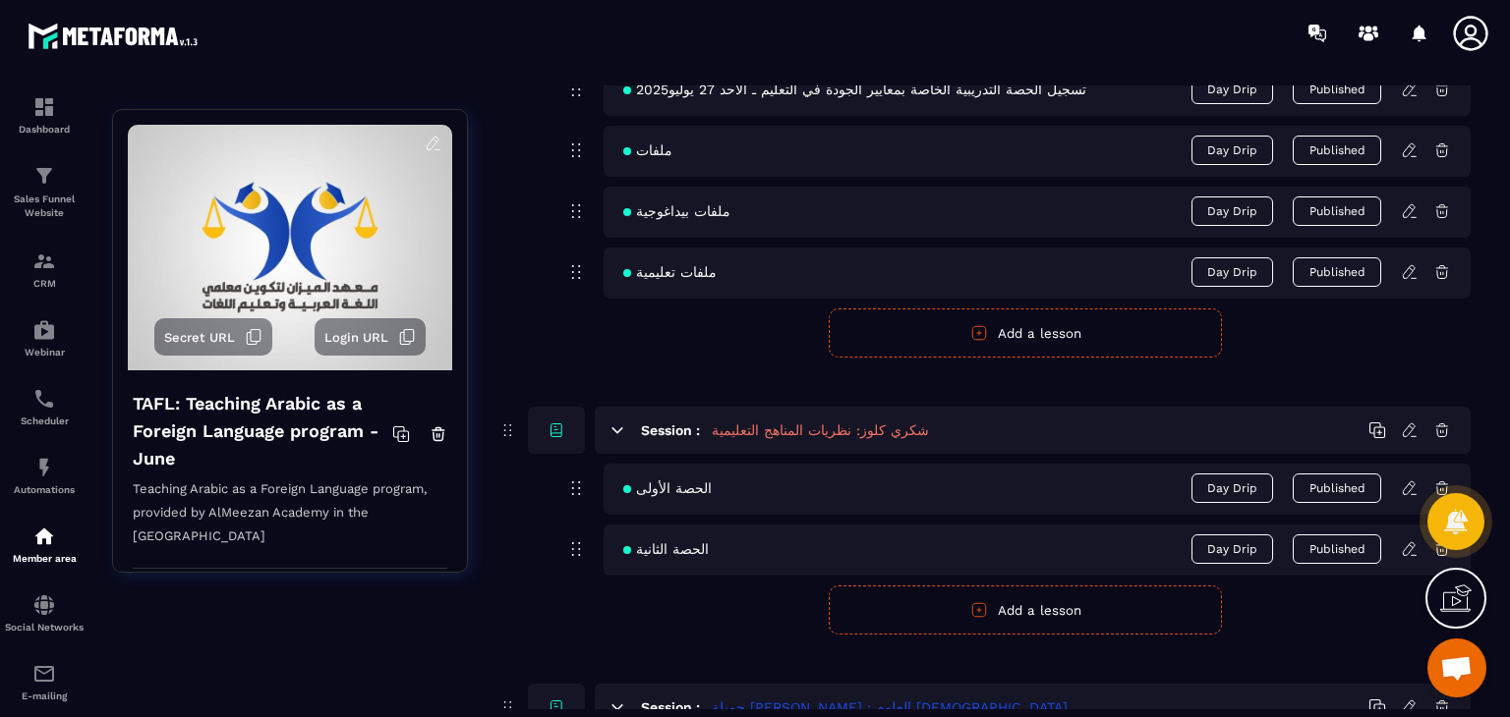
click at [1413, 265] on icon at bounding box center [1409, 271] width 12 height 13
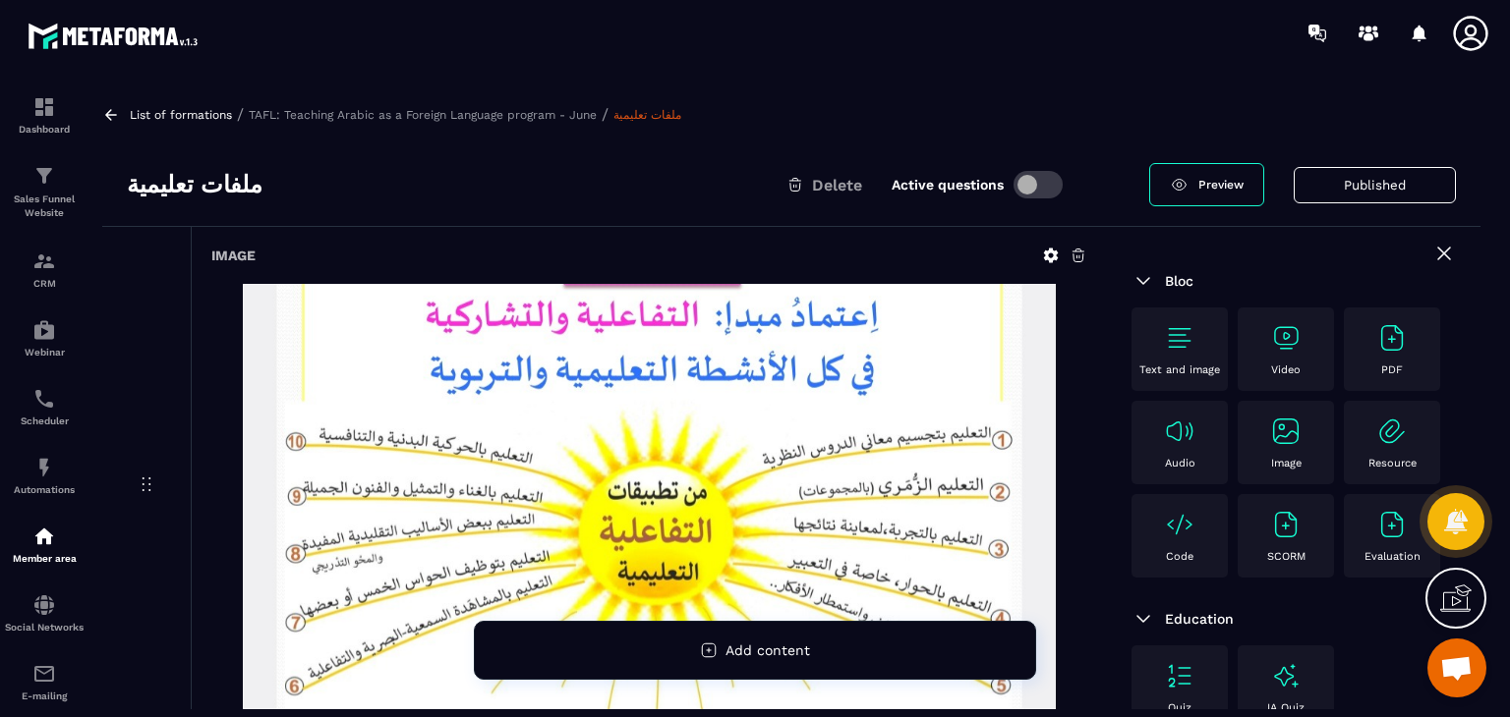
click at [163, 191] on h3 "ملفات تعليمية" at bounding box center [195, 184] width 136 height 31
click at [162, 190] on h3 "ملفات تعليمية" at bounding box center [195, 184] width 136 height 31
copy div "ملفات تعليمية"
